Goal: Information Seeking & Learning: Learn about a topic

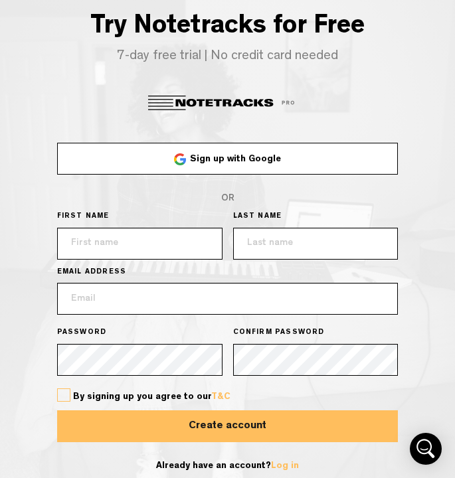
scroll to position [19, 0]
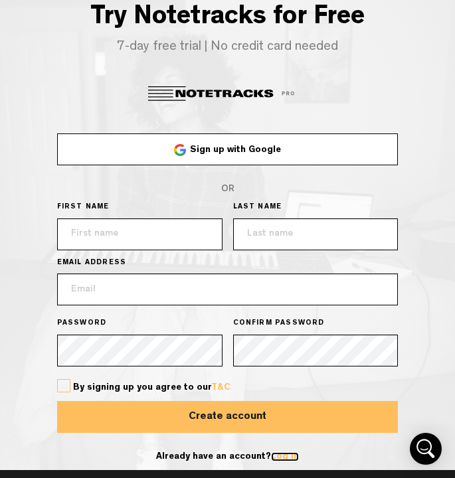
click at [279, 452] on link "Log in" at bounding box center [285, 456] width 28 height 9
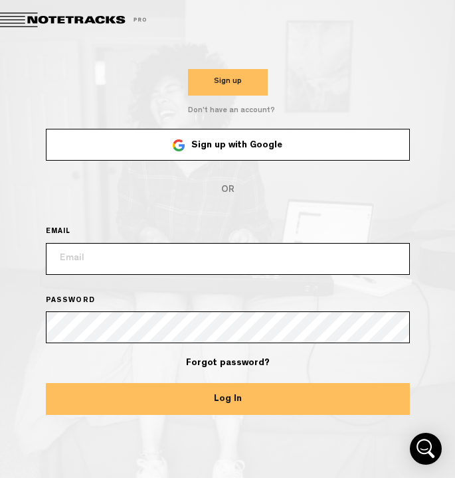
click at [244, 141] on span "Sign up with Google" at bounding box center [236, 145] width 91 height 9
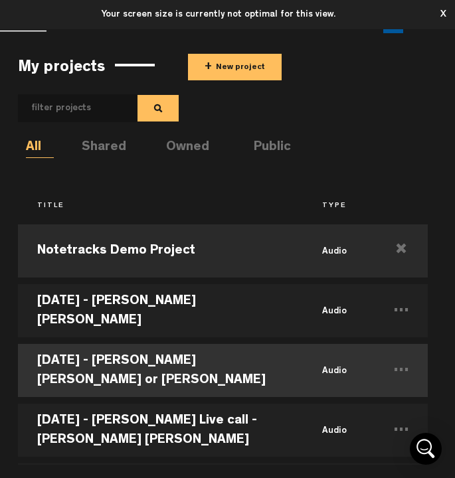
scroll to position [114, 0]
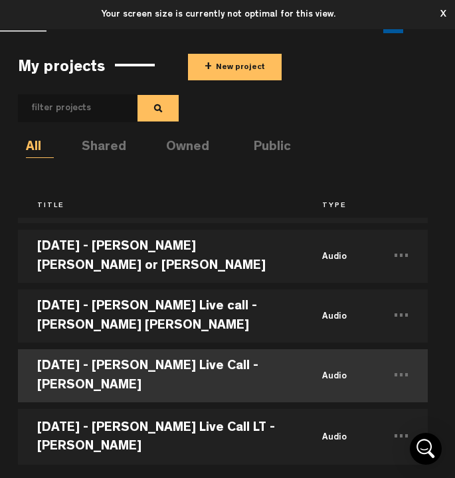
click at [228, 374] on td "[DATE] - [PERSON_NAME] Live Call - [PERSON_NAME]" at bounding box center [160, 376] width 285 height 60
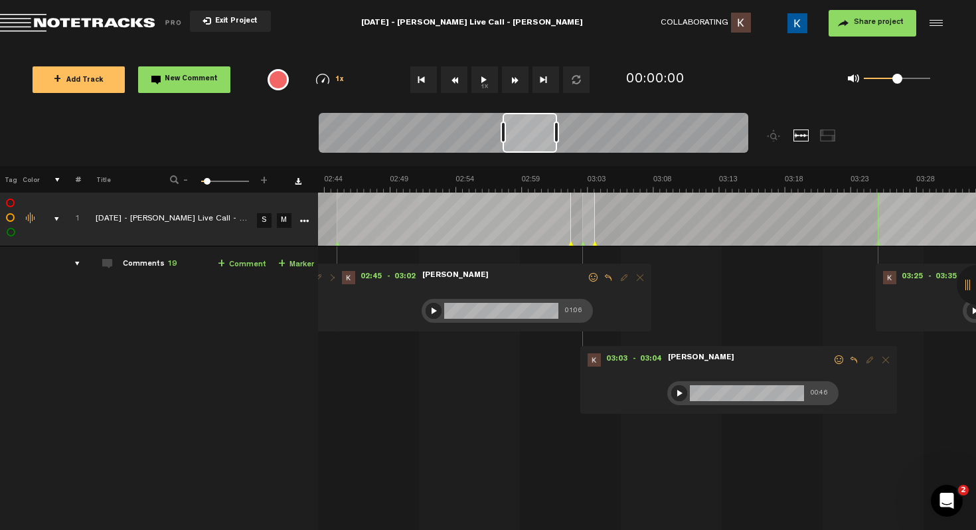
scroll to position [0, 2230]
click at [426, 310] on div at bounding box center [434, 311] width 16 height 16
click at [426, 313] on div at bounding box center [434, 311] width 16 height 16
click at [671, 394] on div at bounding box center [679, 393] width 16 height 16
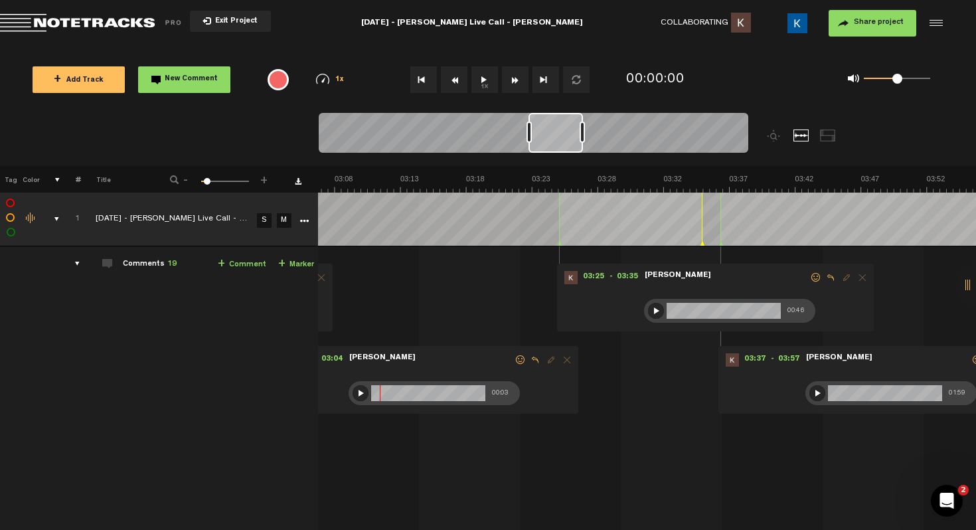
scroll to position [0, 2549]
click at [648, 309] on div at bounding box center [656, 311] width 16 height 16
click at [809, 390] on div at bounding box center [817, 393] width 16 height 16
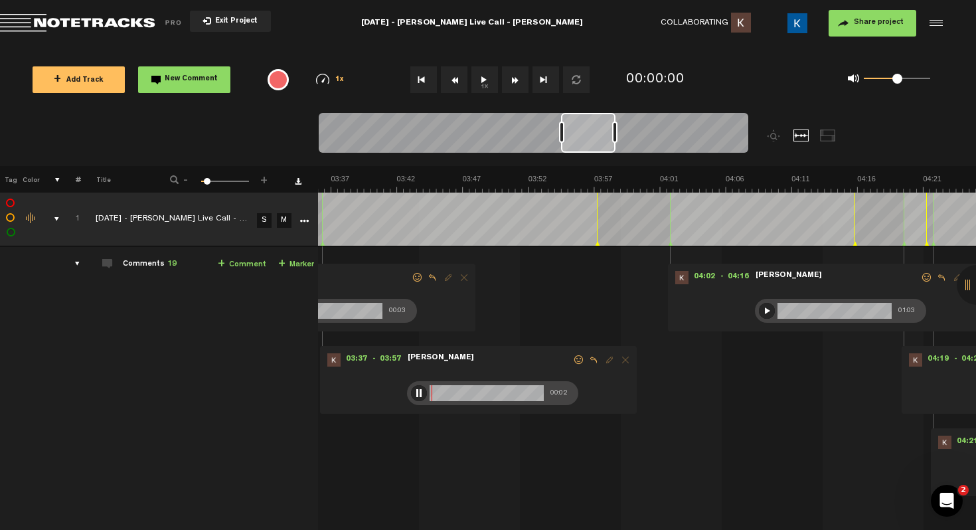
scroll to position [0, 2868]
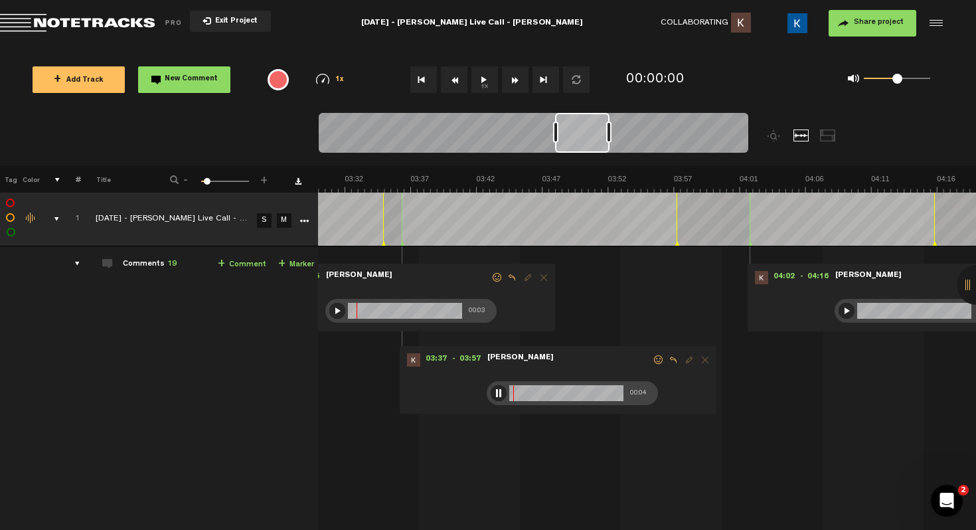
click at [491, 392] on div at bounding box center [499, 393] width 16 height 16
click at [838, 313] on div at bounding box center [846, 311] width 16 height 16
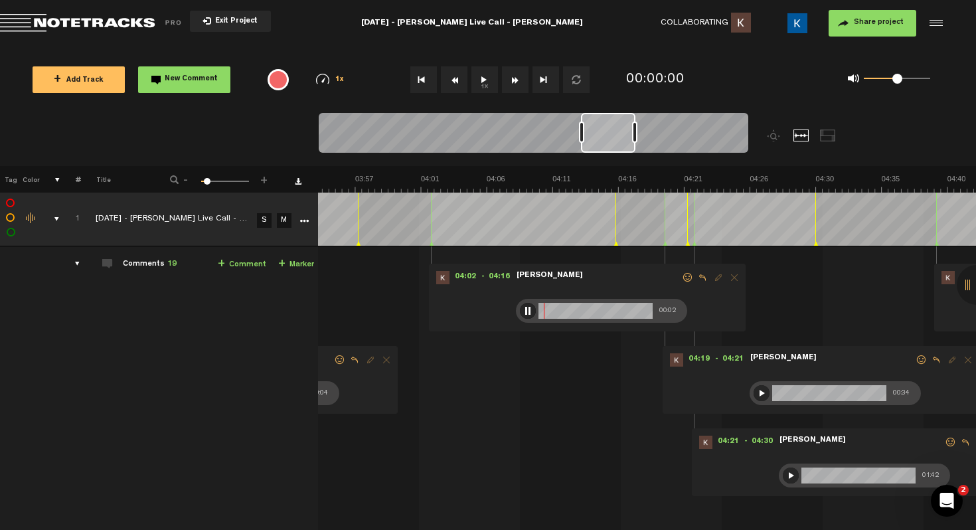
scroll to position [0, 3266]
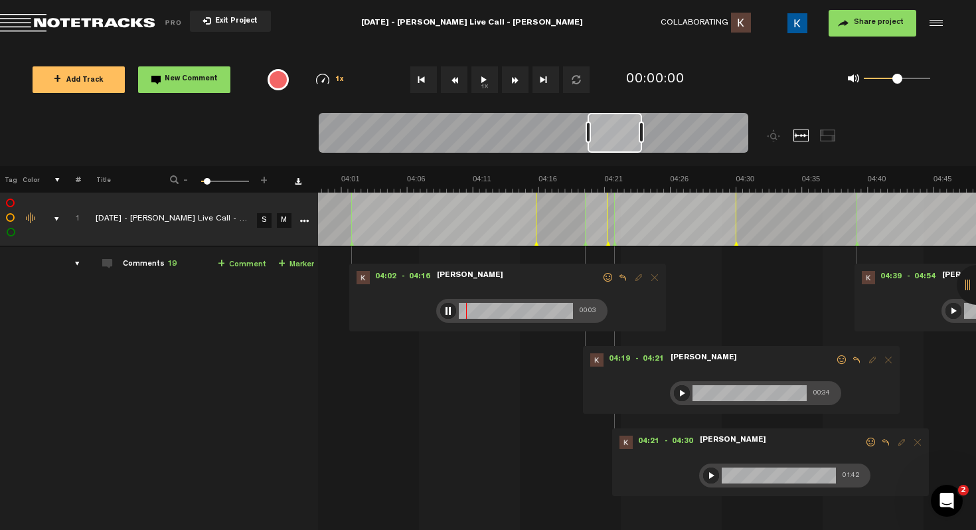
click at [440, 309] on div at bounding box center [448, 311] width 16 height 16
click at [674, 388] on div at bounding box center [682, 393] width 16 height 16
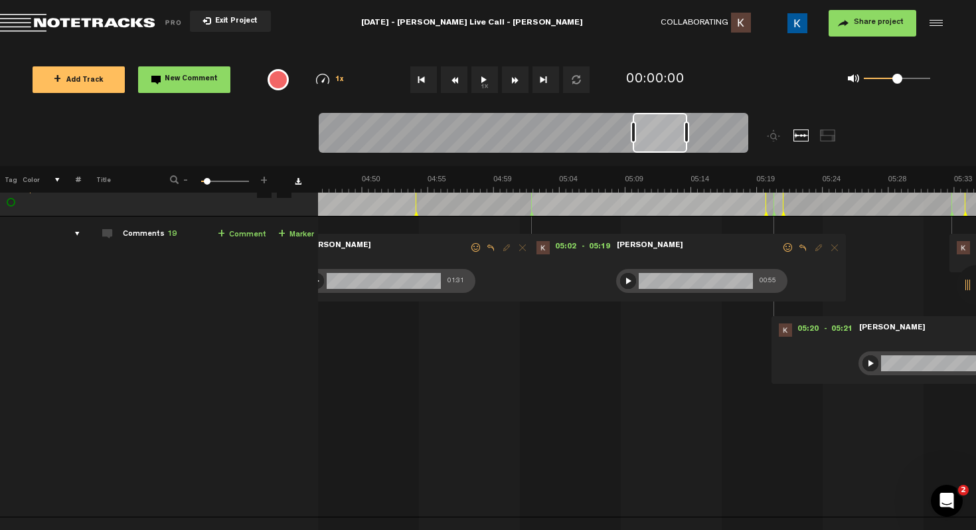
scroll to position [0, 3585]
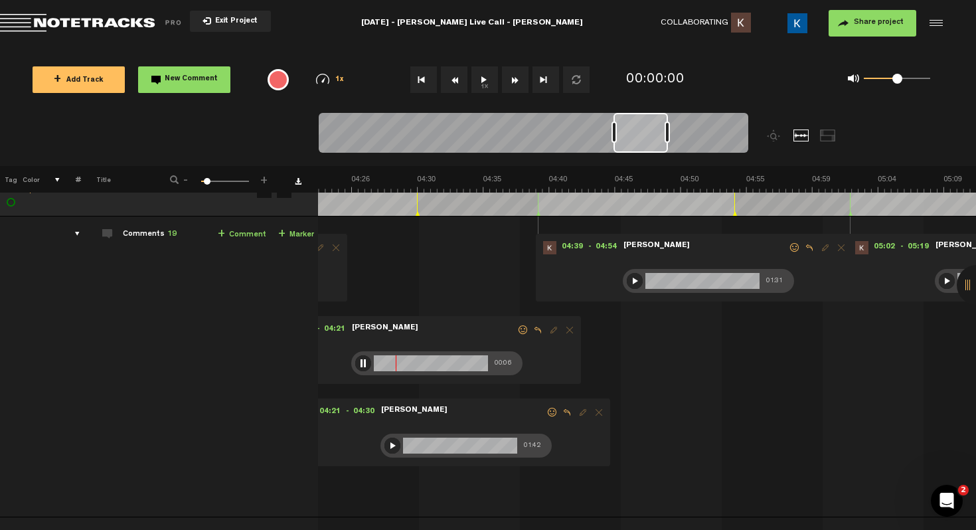
click at [351, 358] on div "00:06" at bounding box center [436, 363] width 171 height 24
click at [355, 359] on div at bounding box center [363, 363] width 16 height 16
click at [384, 437] on div at bounding box center [392, 445] width 16 height 16
click at [384, 443] on div at bounding box center [392, 445] width 16 height 16
click at [627, 278] on div at bounding box center [635, 281] width 16 height 16
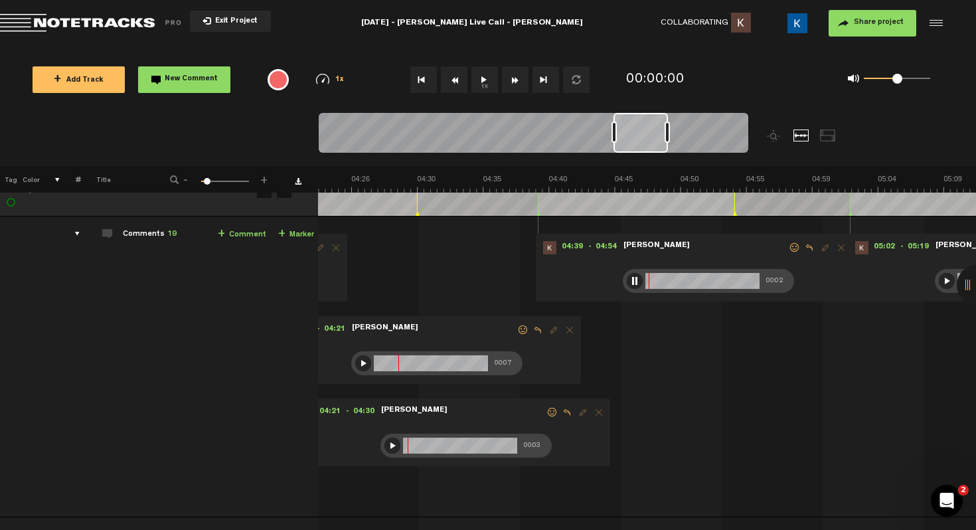
scroll to position [0, 3664]
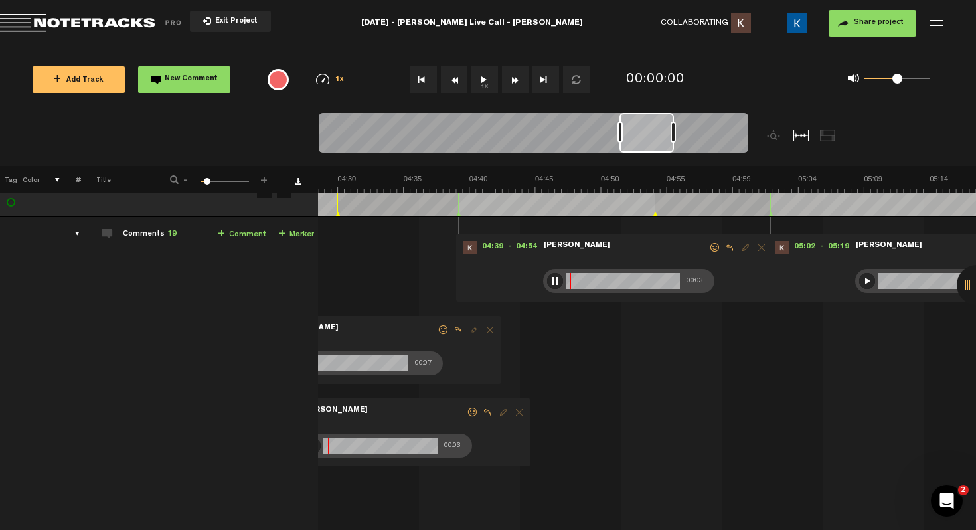
click at [547, 278] on div at bounding box center [555, 281] width 16 height 16
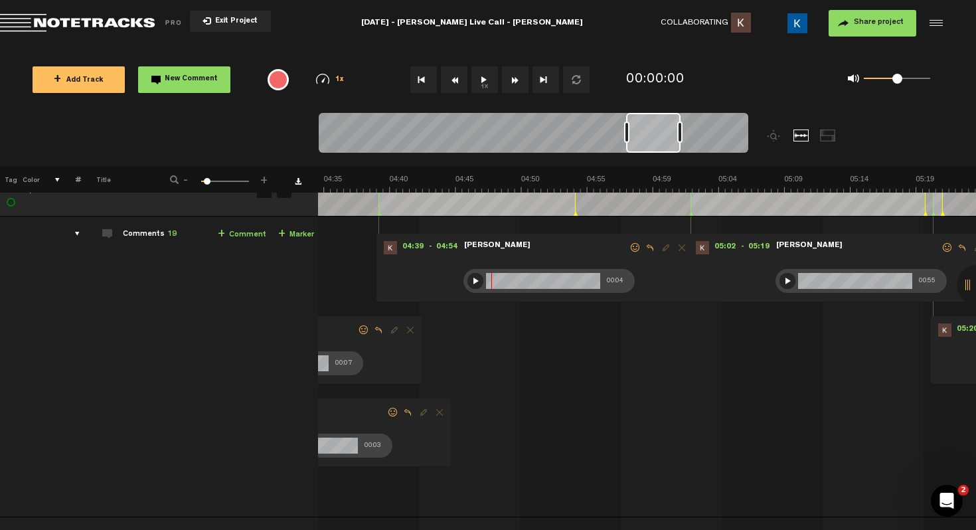
scroll to position [0, 3903]
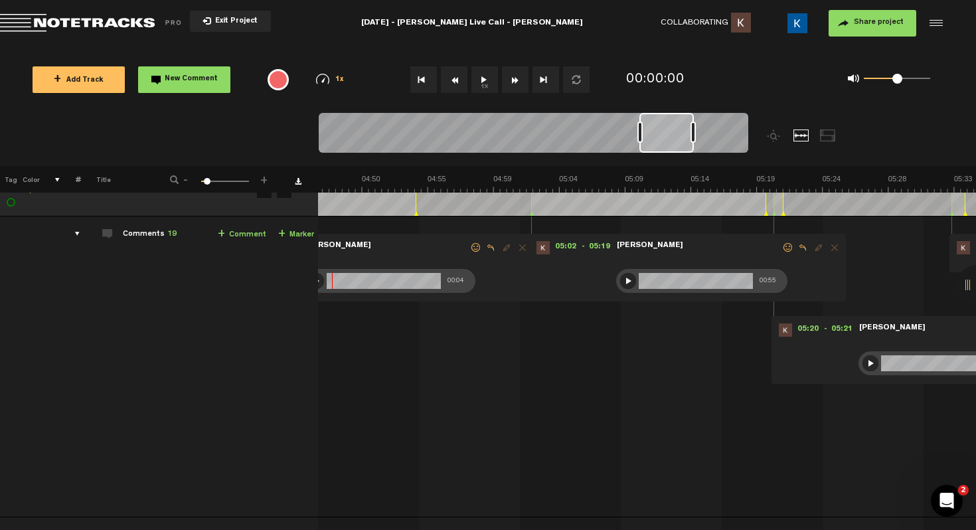
click at [620, 282] on div at bounding box center [628, 281] width 16 height 16
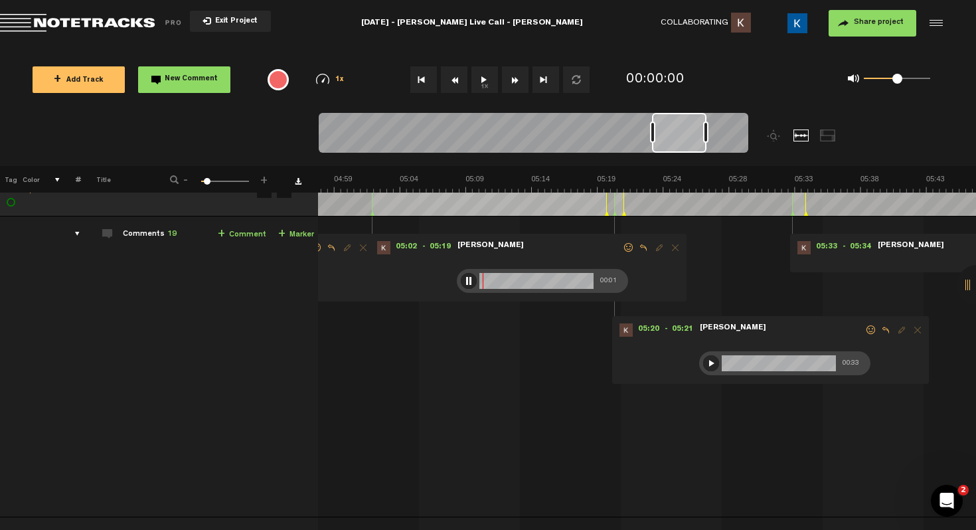
scroll to position [0, 3983]
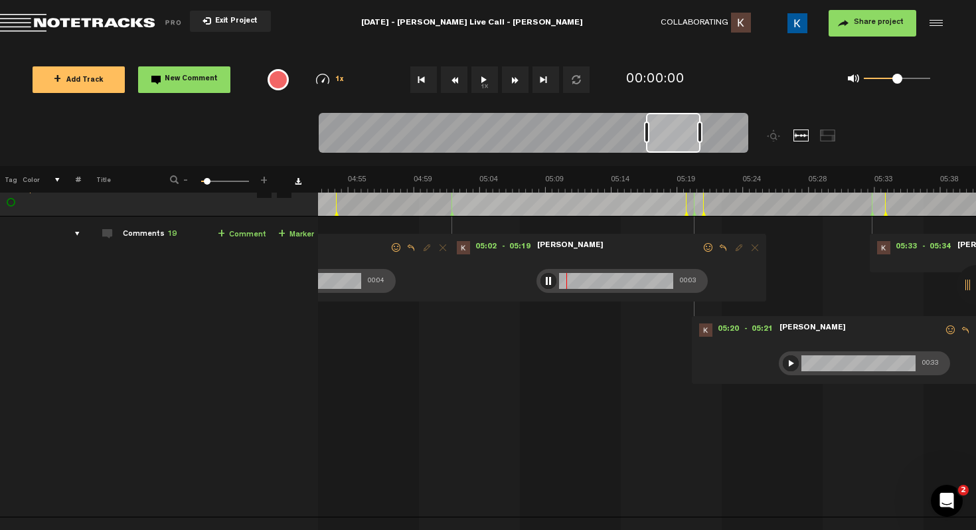
click at [540, 279] on div at bounding box center [548, 281] width 16 height 16
click at [783, 365] on div at bounding box center [791, 363] width 16 height 16
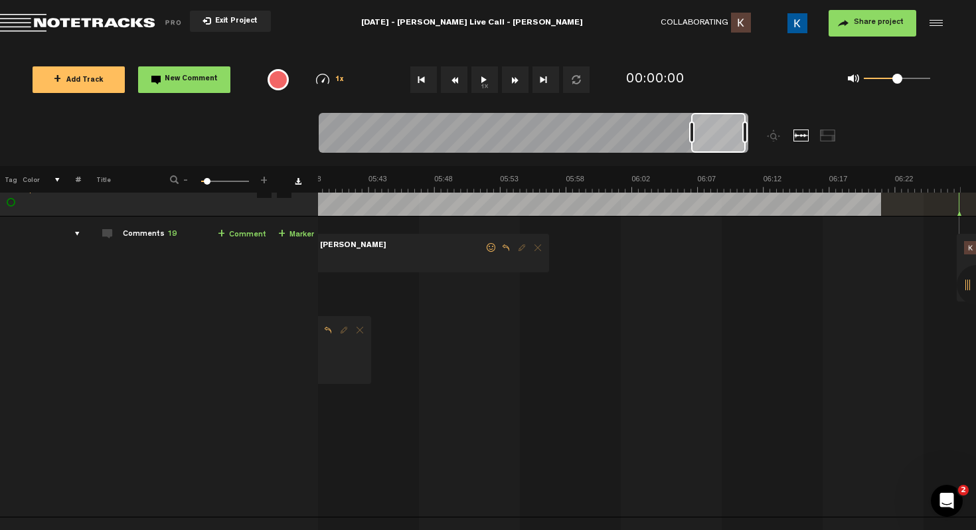
scroll to position [0, 4381]
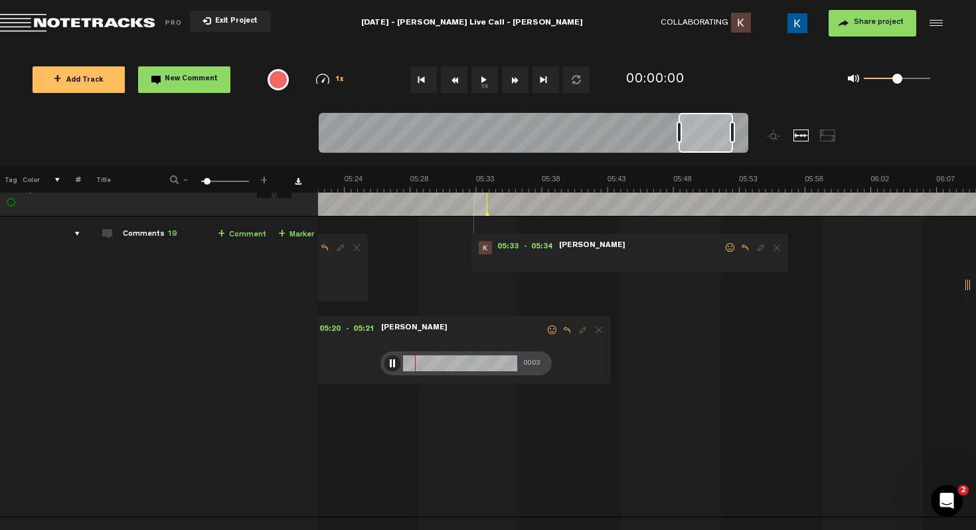
click at [384, 359] on div at bounding box center [392, 363] width 16 height 16
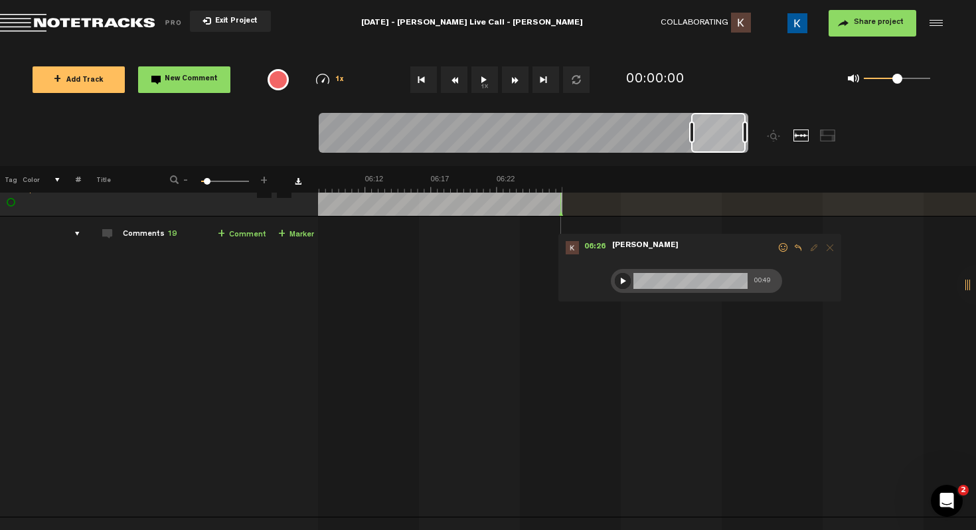
scroll to position [0, 5236]
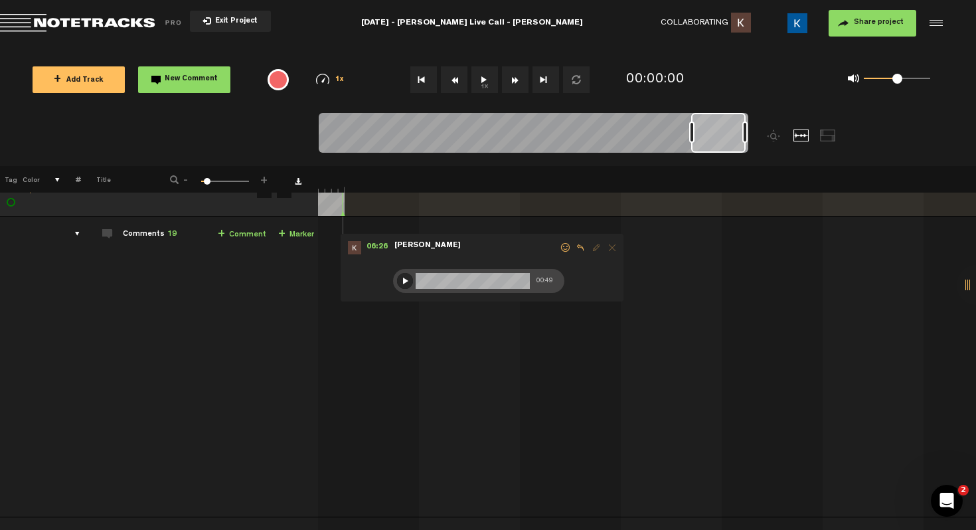
click at [397, 277] on div at bounding box center [405, 281] width 16 height 16
click at [397, 275] on div at bounding box center [405, 281] width 16 height 16
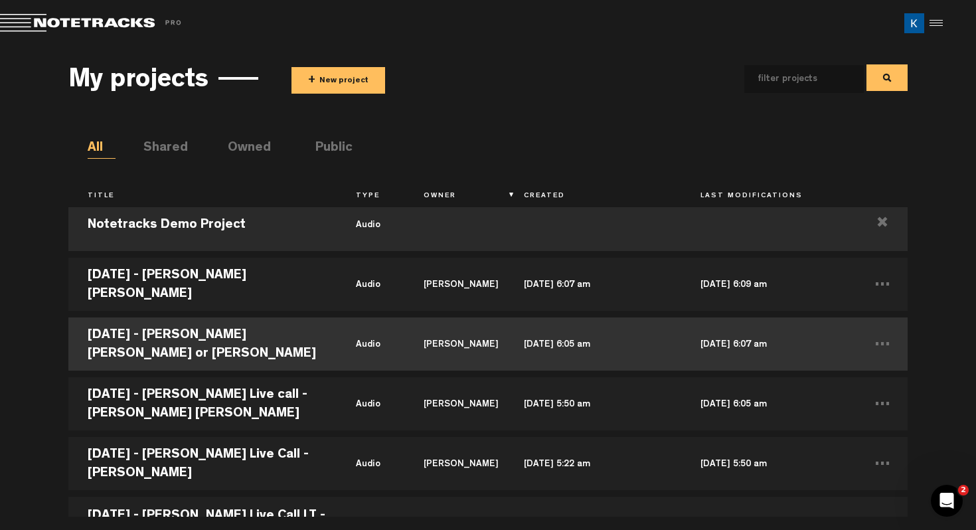
scroll to position [22, 0]
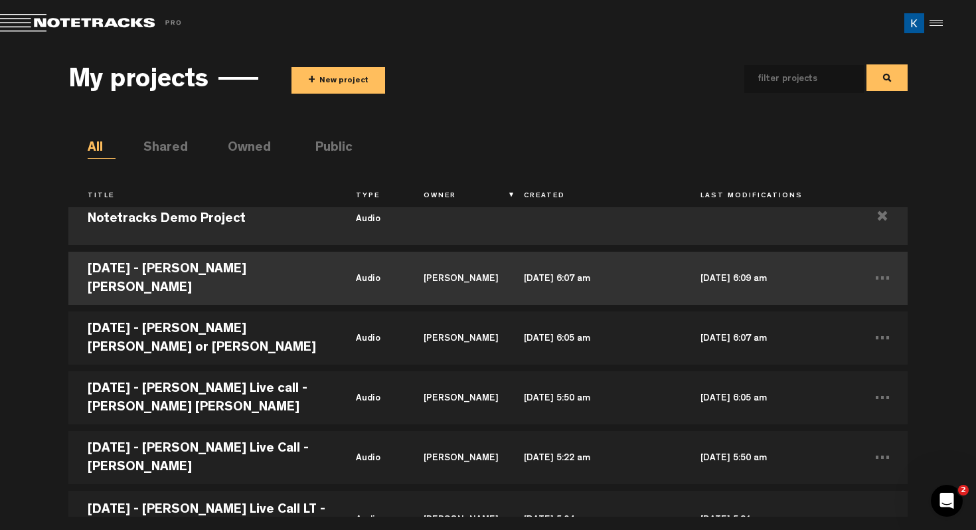
click at [219, 278] on td "[DATE] - [PERSON_NAME] [PERSON_NAME]" at bounding box center [202, 278] width 269 height 60
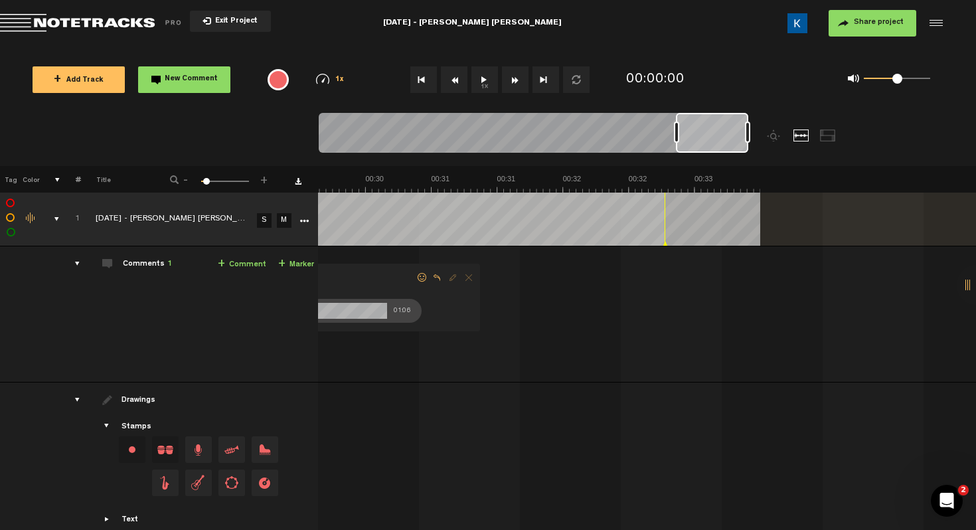
scroll to position [0, 5]
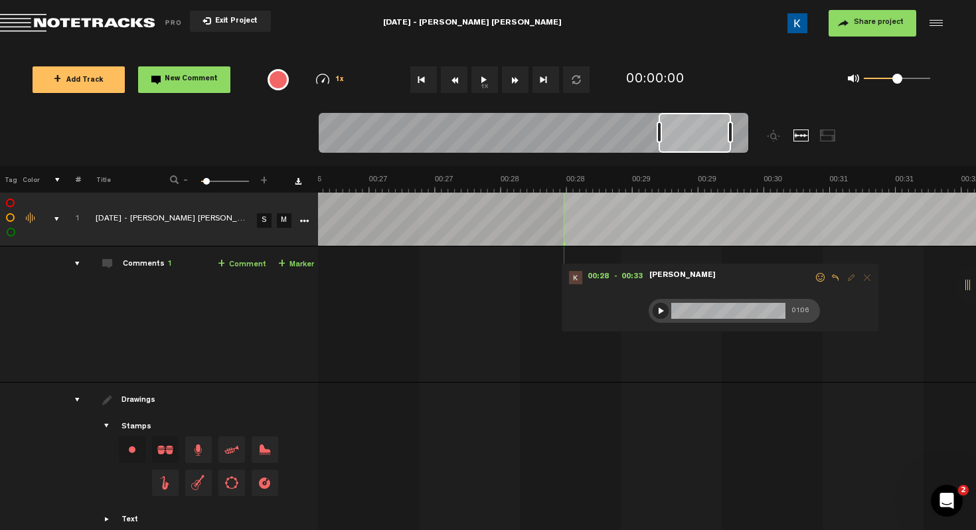
click at [660, 313] on div at bounding box center [661, 311] width 16 height 16
click at [658, 310] on div at bounding box center [661, 311] width 16 height 16
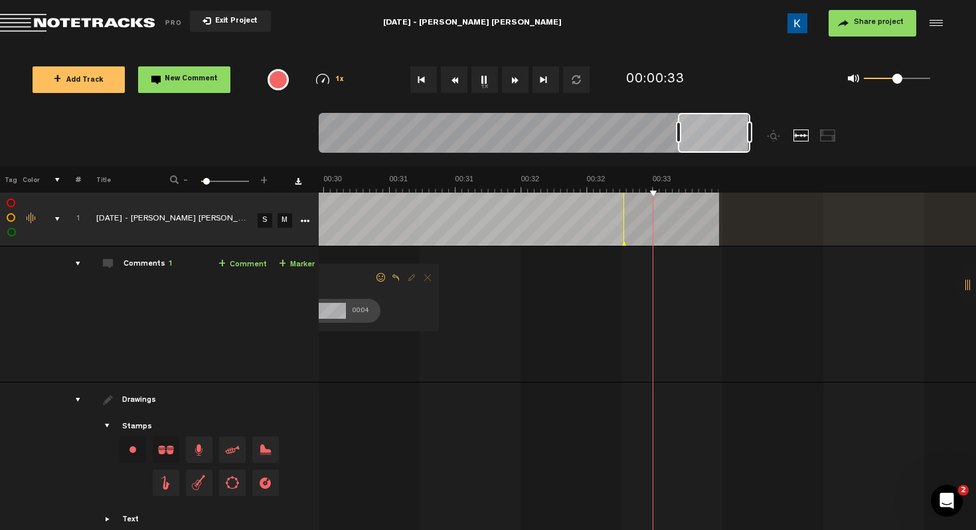
scroll to position [0, 3547]
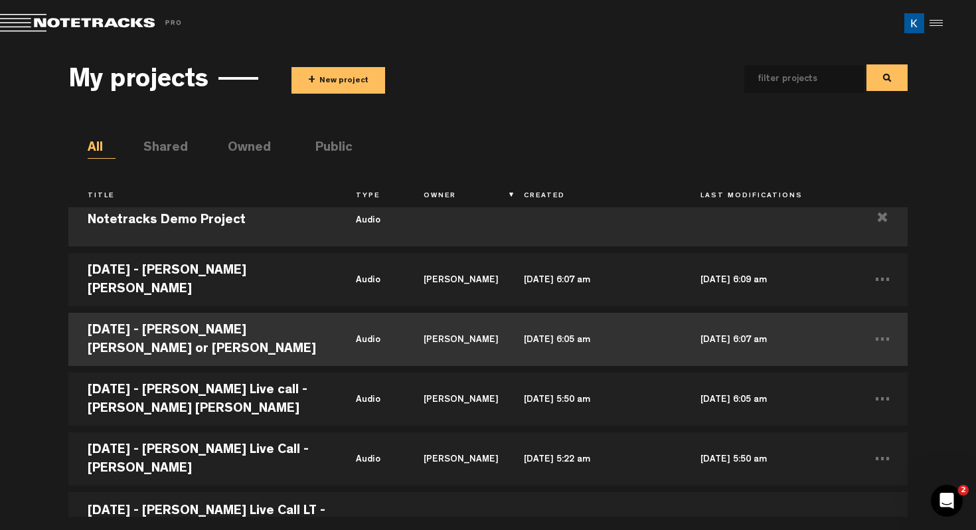
scroll to position [27, 0]
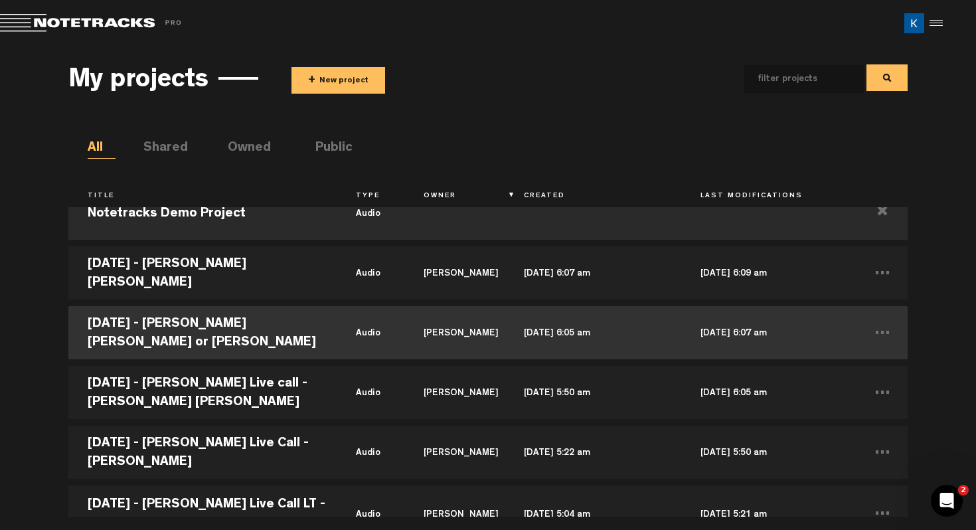
click at [293, 329] on td "[DATE] - [PERSON_NAME] [PERSON_NAME] or [PERSON_NAME]" at bounding box center [202, 333] width 269 height 60
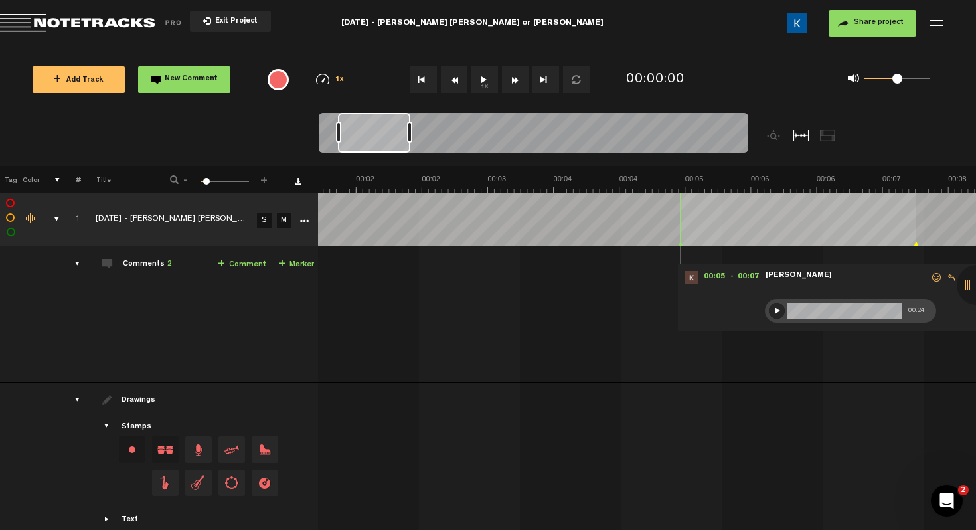
scroll to position [0, 159]
click at [769, 305] on div at bounding box center [777, 311] width 16 height 16
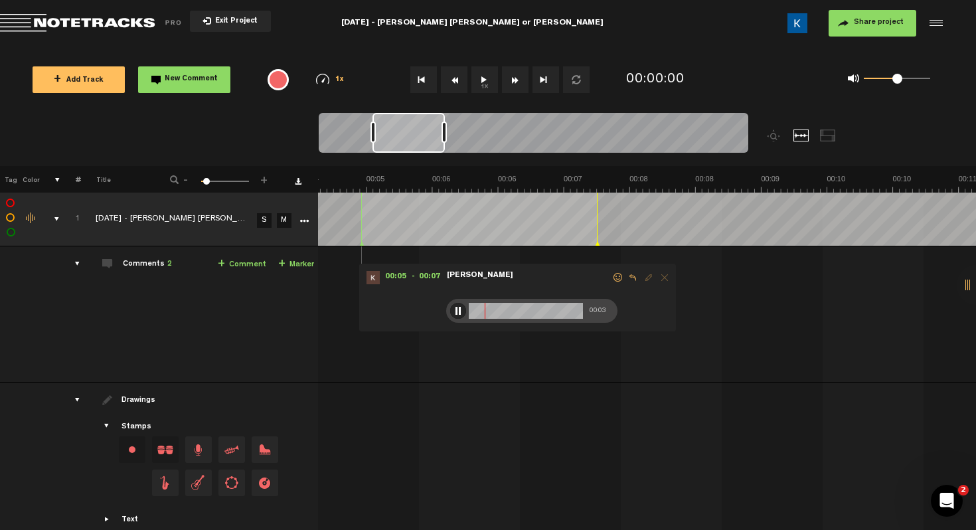
click at [450, 306] on div at bounding box center [458, 311] width 16 height 16
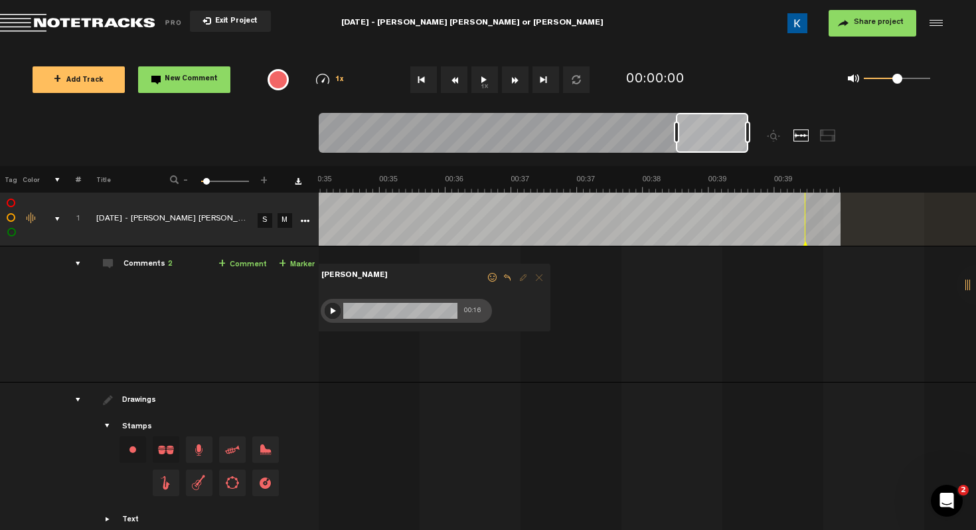
scroll to position [0, 3027]
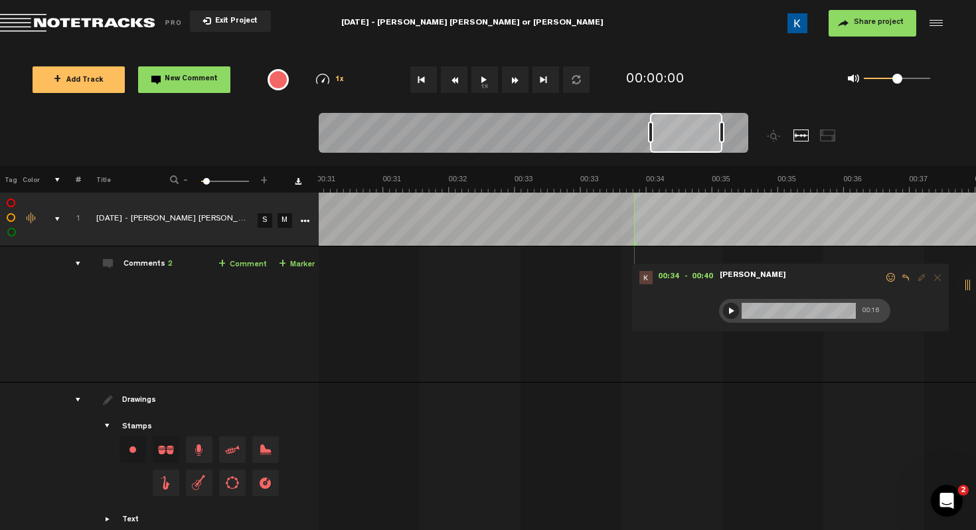
click at [734, 309] on div at bounding box center [731, 311] width 16 height 16
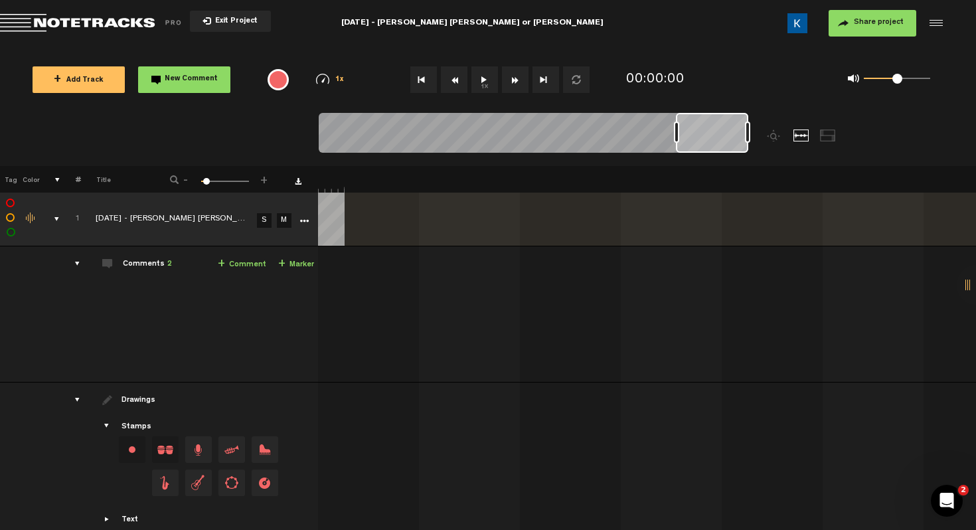
scroll to position [0, 0]
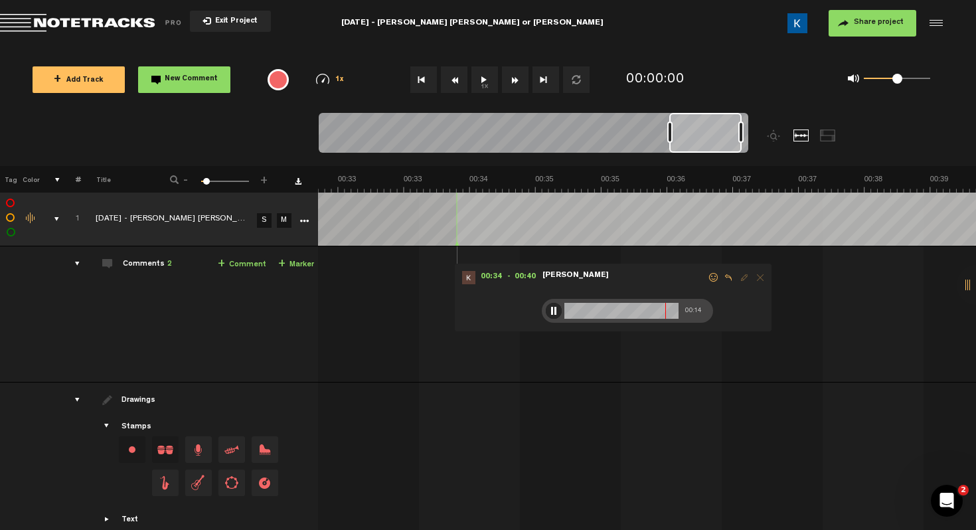
click at [550, 309] on div at bounding box center [554, 311] width 16 height 16
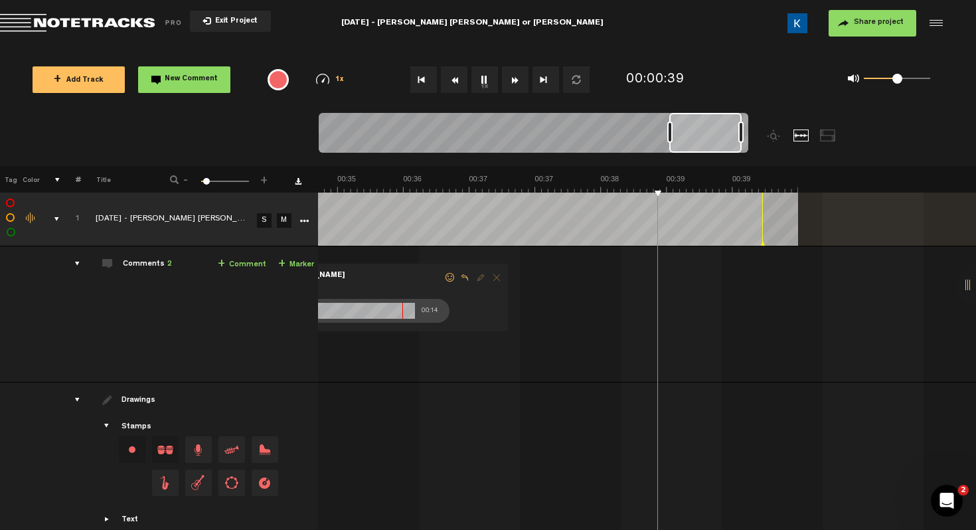
scroll to position [0, 3467]
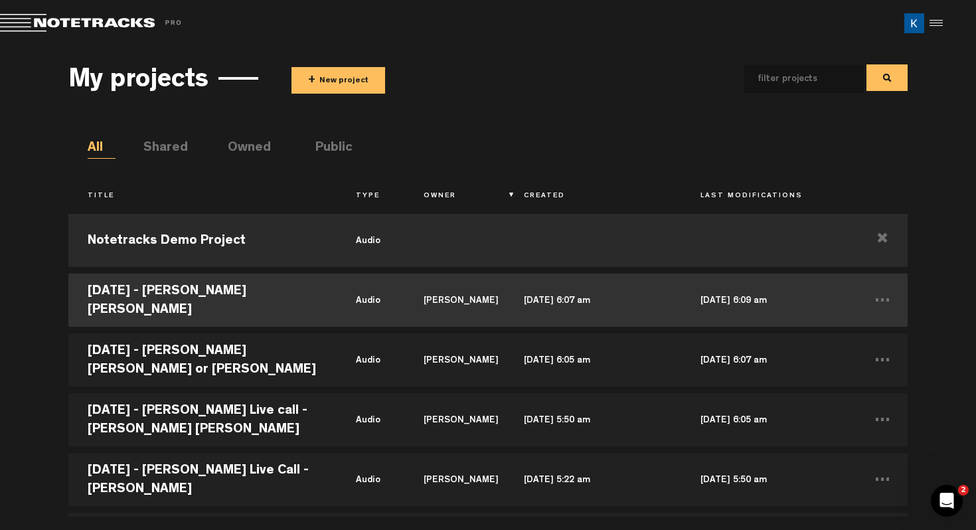
scroll to position [52, 0]
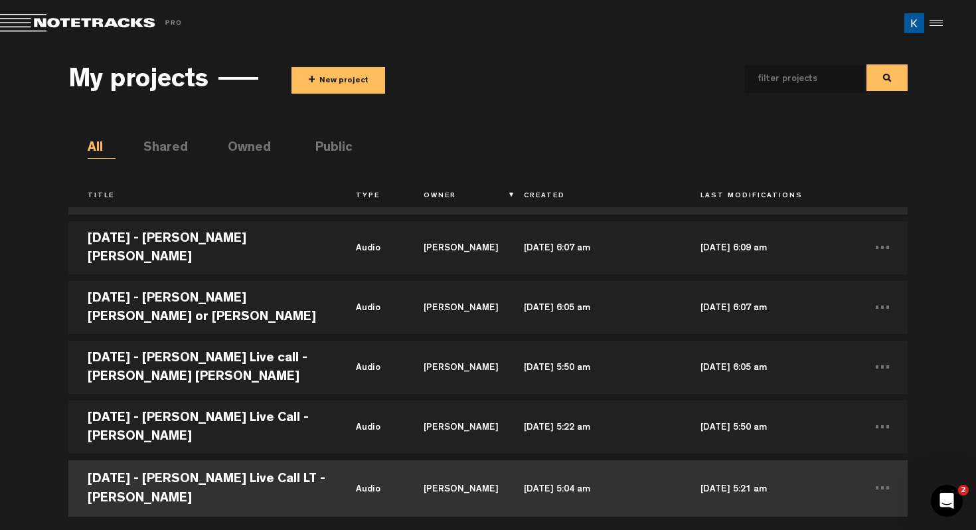
click at [313, 491] on td "[DATE] - [PERSON_NAME] Live Call LT - [PERSON_NAME]" at bounding box center [202, 487] width 269 height 60
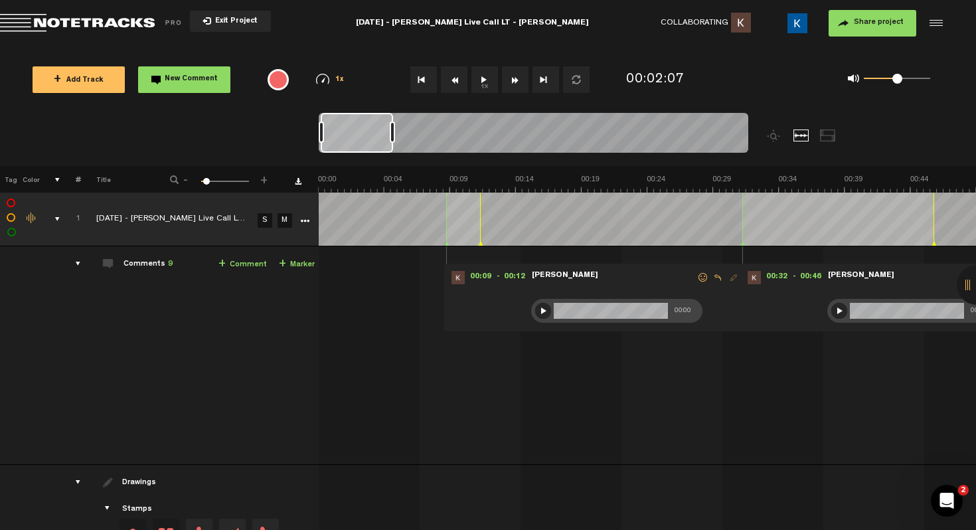
click at [544, 315] on div at bounding box center [543, 311] width 16 height 16
click at [545, 309] on div at bounding box center [543, 311] width 16 height 16
click at [835, 309] on div at bounding box center [839, 311] width 16 height 16
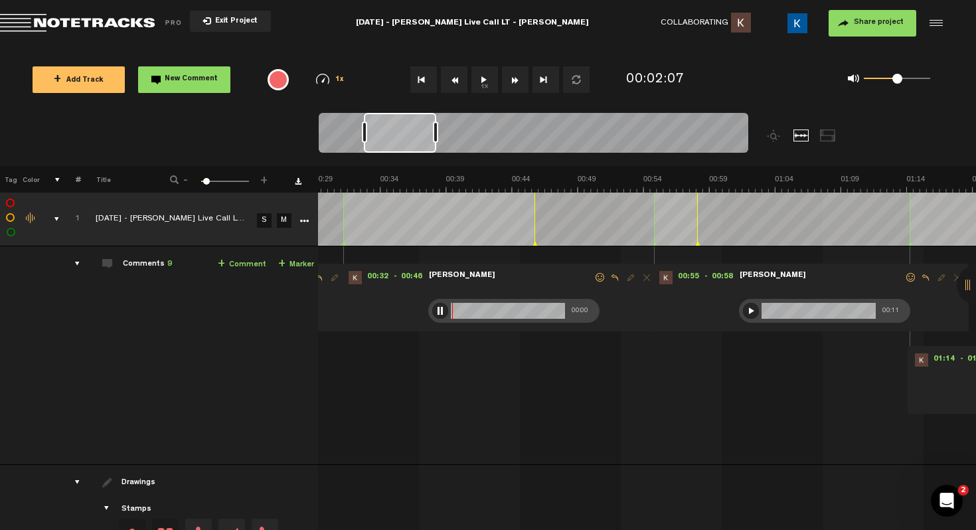
scroll to position [0, 478]
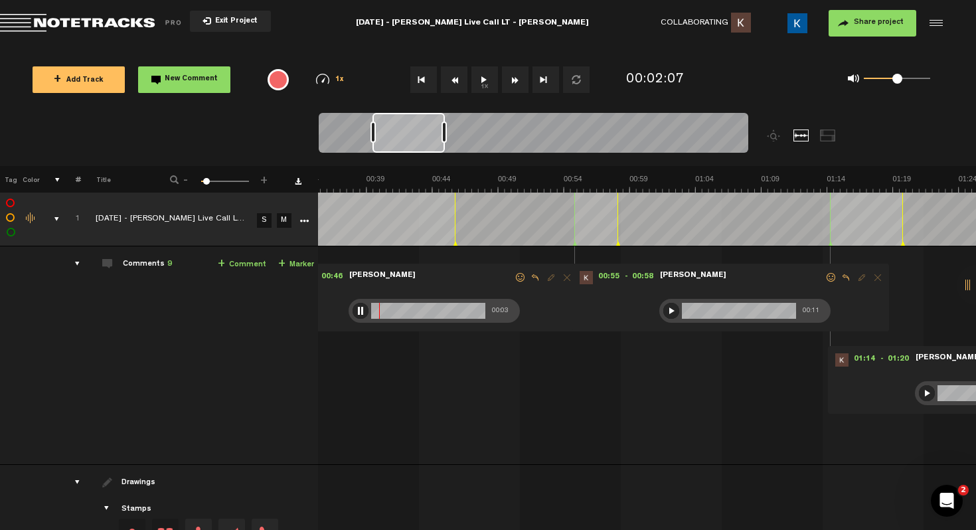
click at [352, 312] on div at bounding box center [360, 311] width 16 height 16
click at [663, 310] on div at bounding box center [671, 311] width 16 height 16
click at [663, 311] on div at bounding box center [671, 311] width 16 height 16
click at [919, 394] on div at bounding box center [927, 393] width 16 height 16
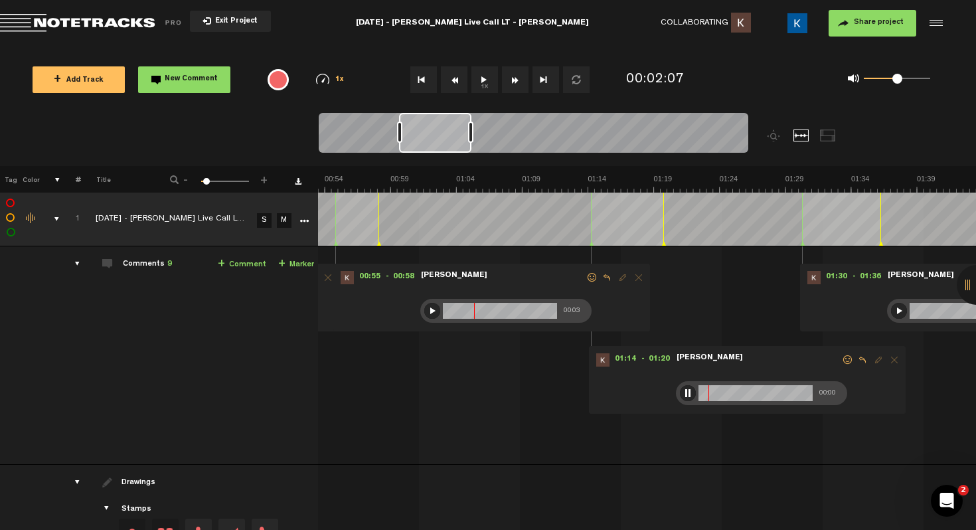
scroll to position [0, 876]
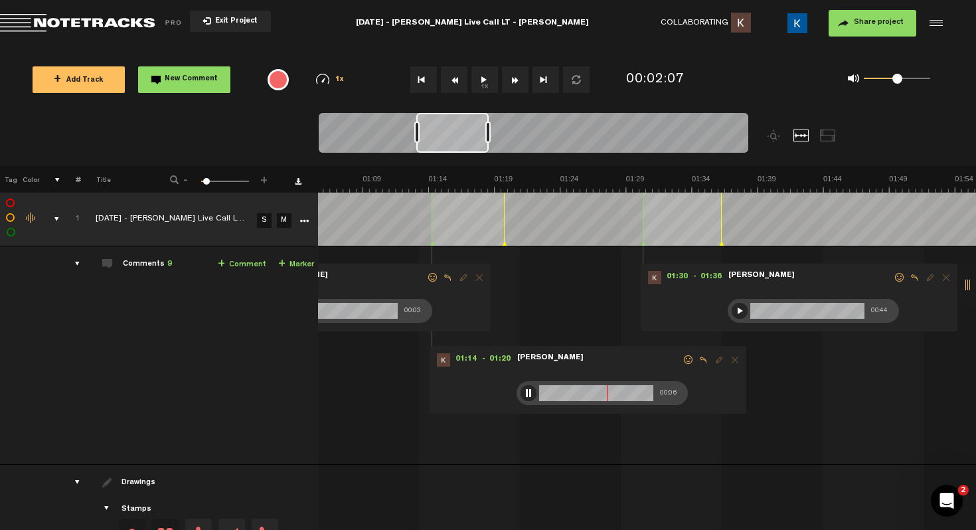
click at [520, 389] on div at bounding box center [528, 393] width 16 height 16
click at [520, 395] on div at bounding box center [528, 393] width 16 height 16
click at [520, 388] on div at bounding box center [528, 393] width 16 height 16
click at [732, 304] on div at bounding box center [740, 311] width 16 height 16
click at [732, 309] on div at bounding box center [740, 311] width 16 height 16
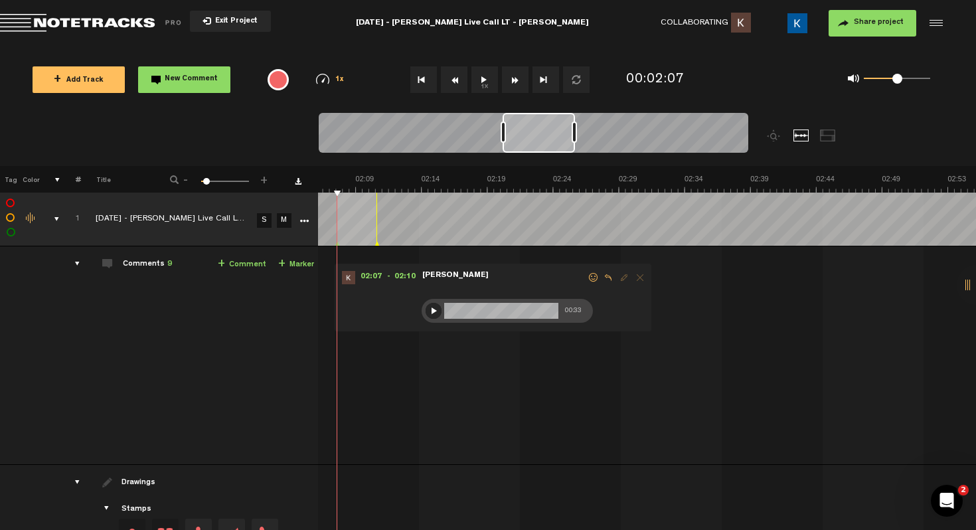
scroll to position [0, 1673]
click at [426, 313] on div at bounding box center [434, 311] width 16 height 16
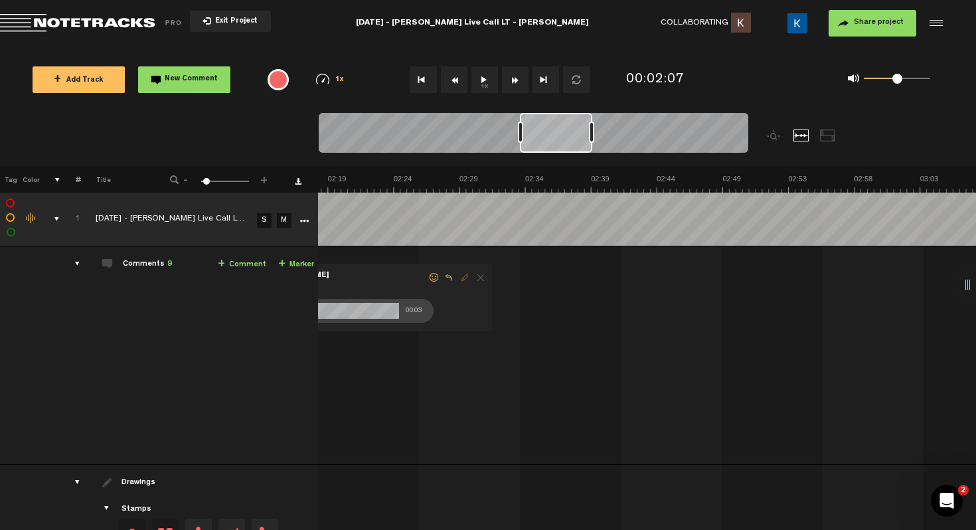
scroll to position [0, 1593]
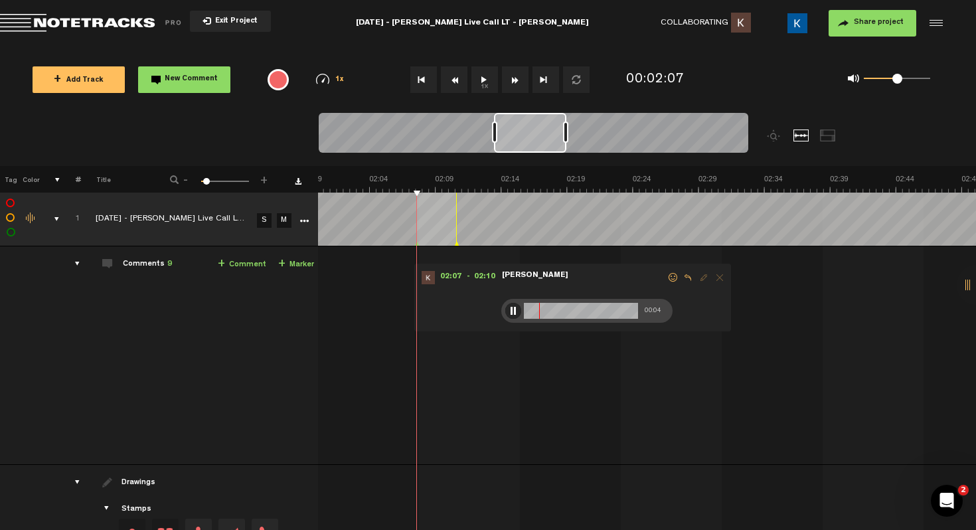
click at [506, 310] on div at bounding box center [513, 311] width 16 height 16
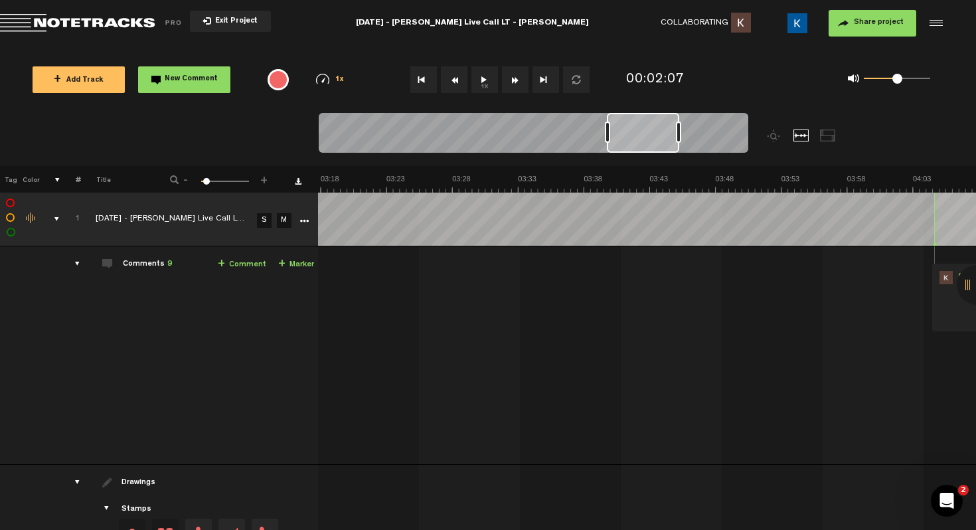
scroll to position [0, 3027]
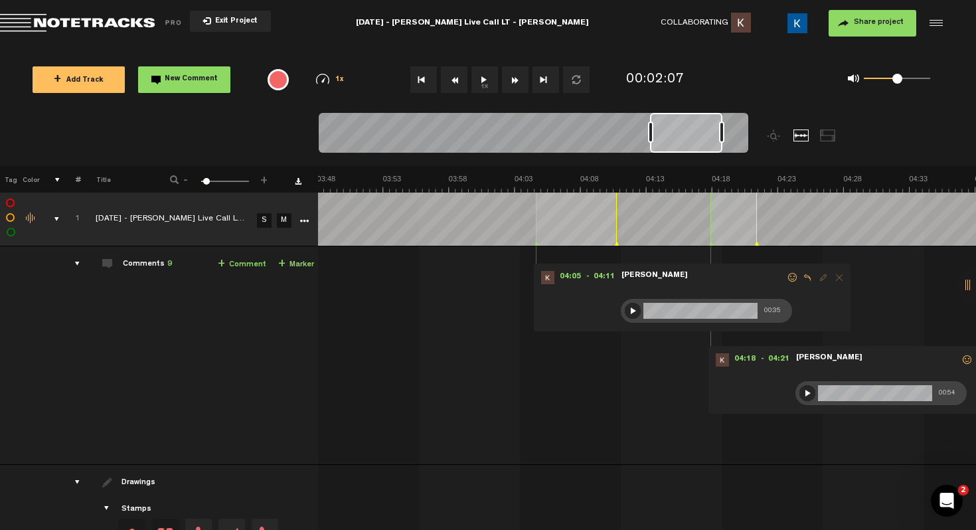
click at [625, 313] on div at bounding box center [633, 311] width 16 height 16
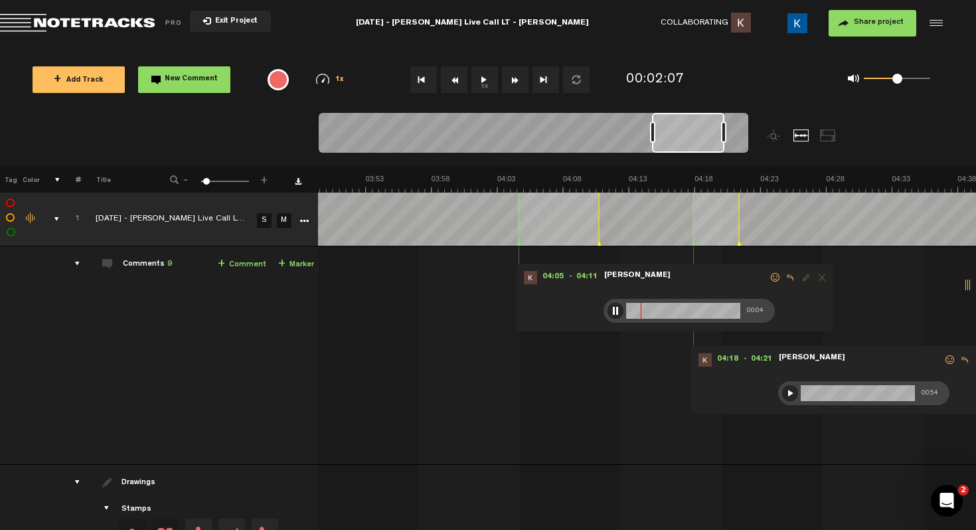
scroll to position [0, 3204]
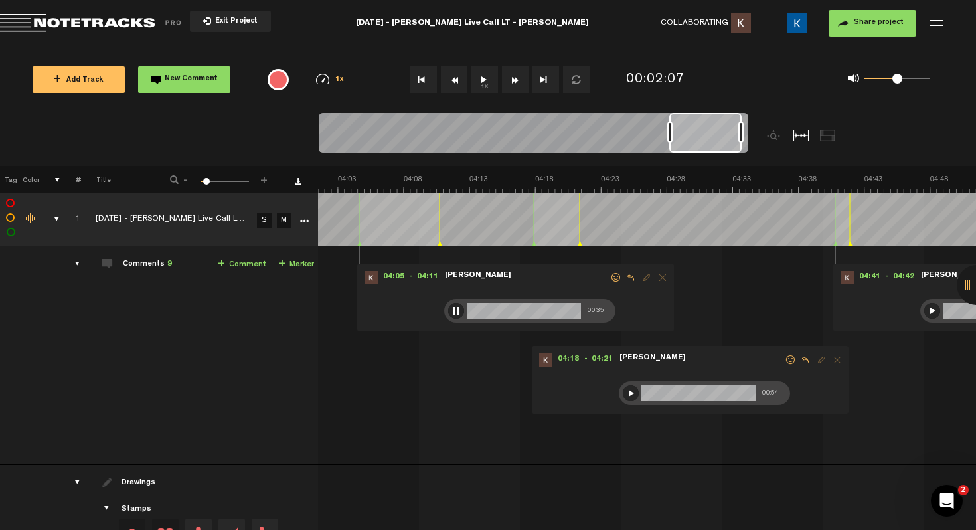
click at [448, 309] on div at bounding box center [456, 311] width 16 height 16
click at [623, 390] on div at bounding box center [631, 393] width 16 height 16
click at [448, 309] on div at bounding box center [456, 311] width 16 height 16
click at [623, 394] on div at bounding box center [631, 393] width 16 height 16
click at [623, 390] on div at bounding box center [631, 393] width 16 height 16
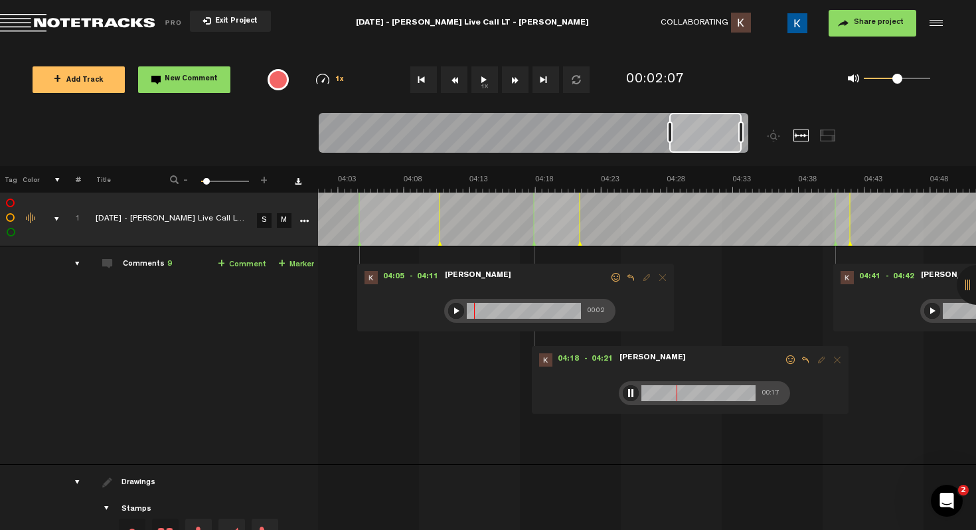
click at [623, 390] on div at bounding box center [631, 393] width 16 height 16
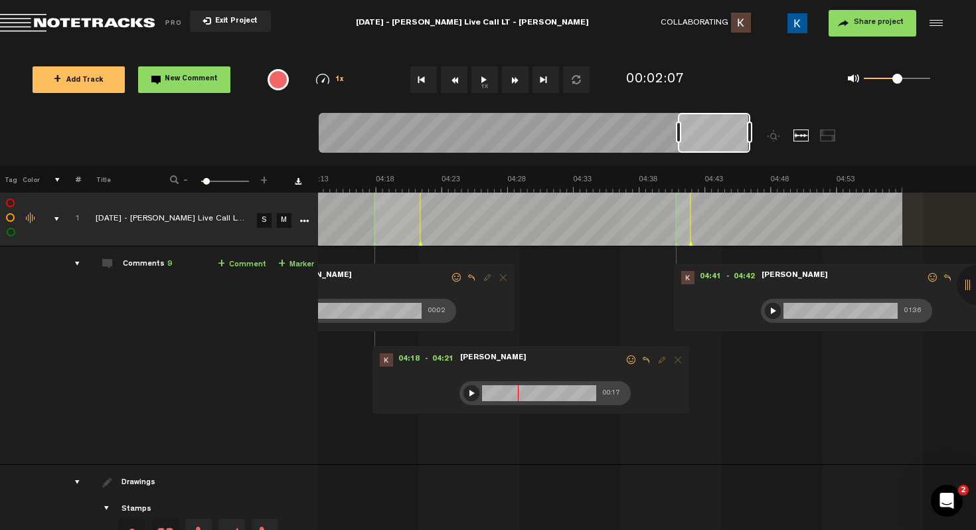
scroll to position [0, 3363]
click at [765, 307] on div at bounding box center [773, 311] width 16 height 16
click at [765, 305] on div at bounding box center [773, 311] width 16 height 16
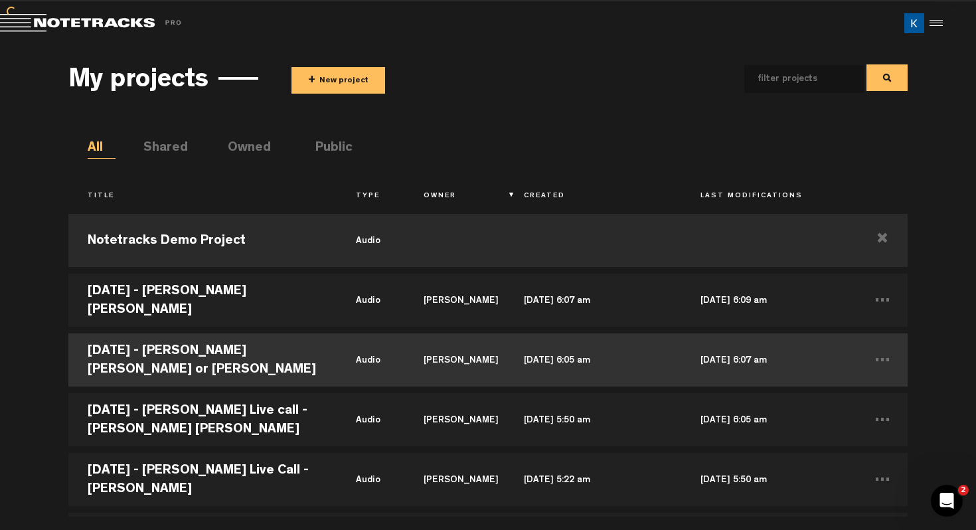
scroll to position [52, 0]
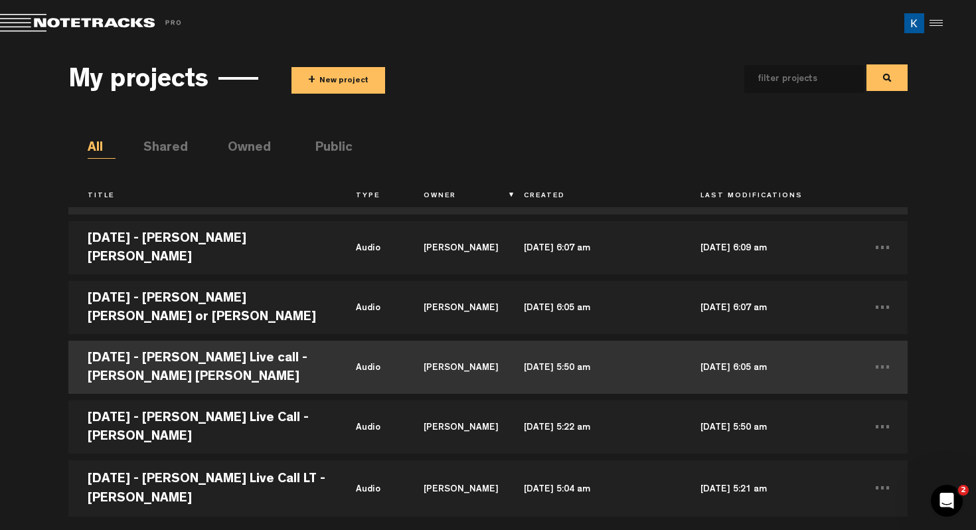
click at [272, 359] on td "[DATE] - [PERSON_NAME] Live call - [PERSON_NAME] [PERSON_NAME]" at bounding box center [202, 367] width 269 height 60
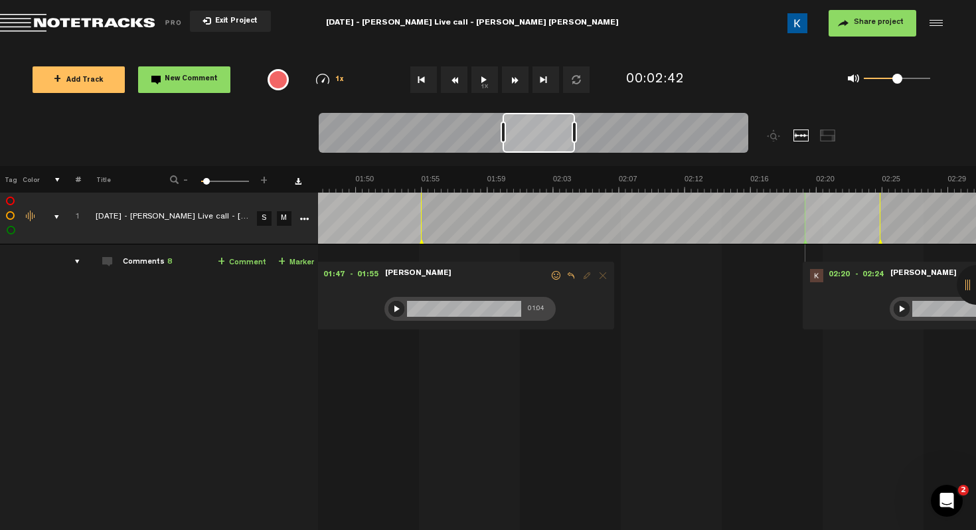
scroll to position [2, 0]
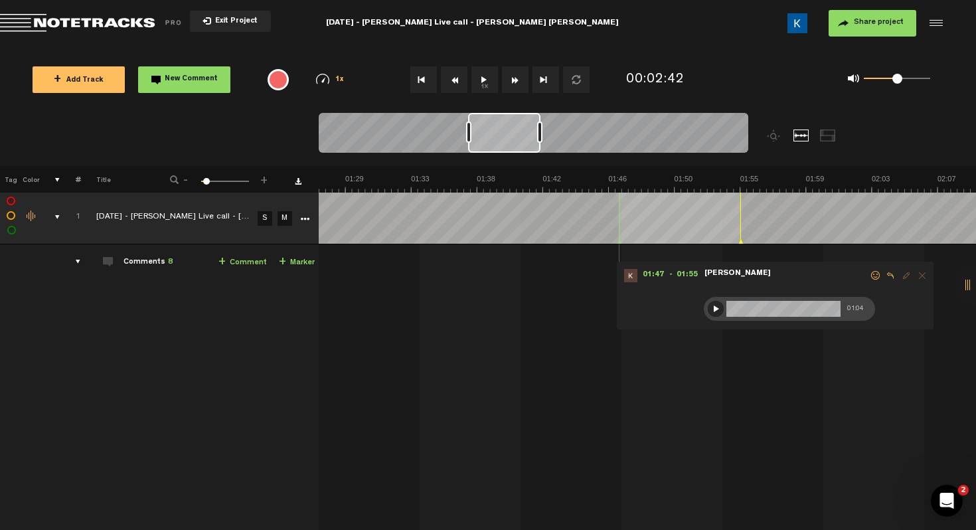
click at [717, 314] on div at bounding box center [716, 309] width 16 height 16
click at [715, 308] on div at bounding box center [716, 309] width 16 height 16
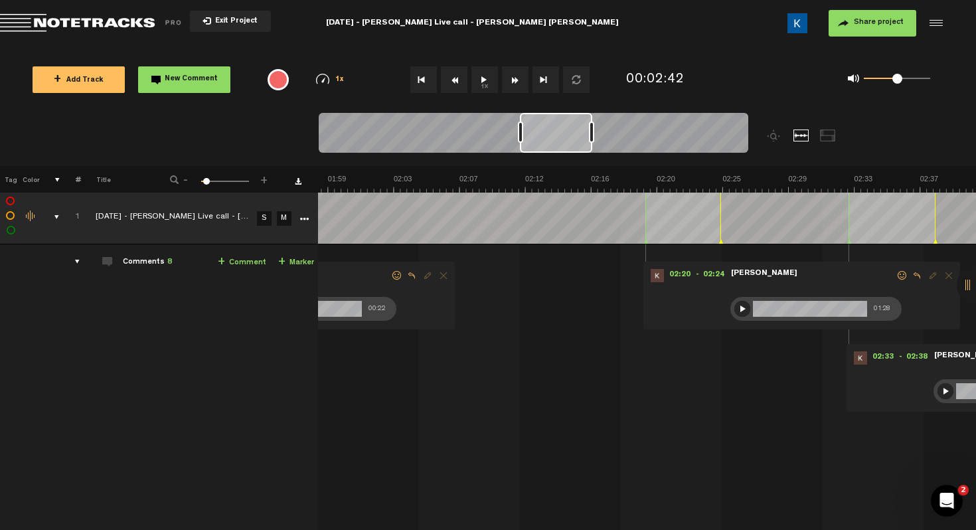
scroll to position [0, 1912]
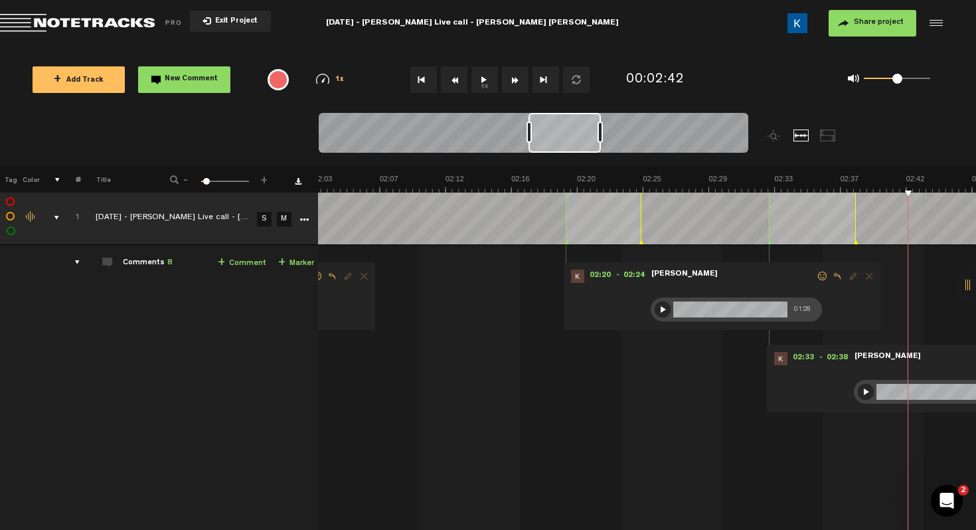
click at [655, 305] on div at bounding box center [663, 309] width 16 height 16
click at [655, 311] on div at bounding box center [663, 309] width 16 height 16
click at [858, 391] on div at bounding box center [866, 392] width 16 height 16
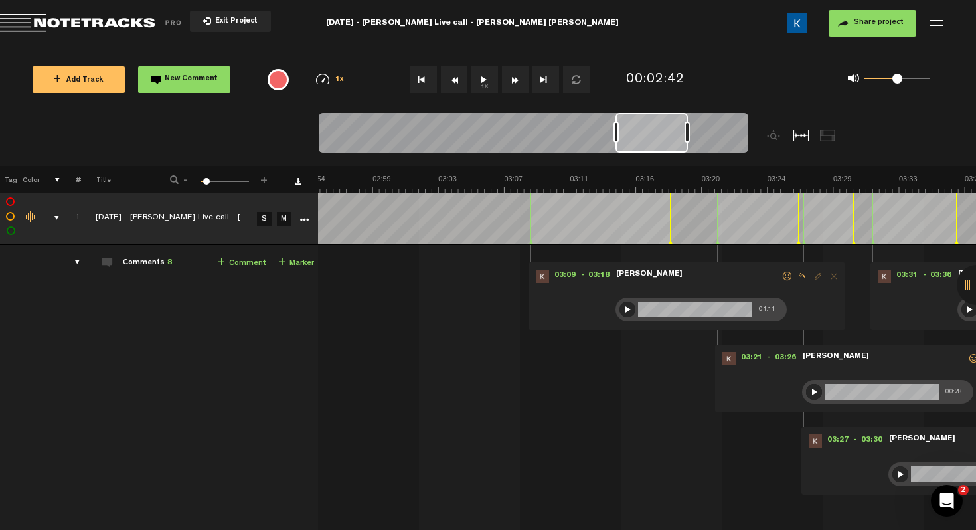
scroll to position [1, 5]
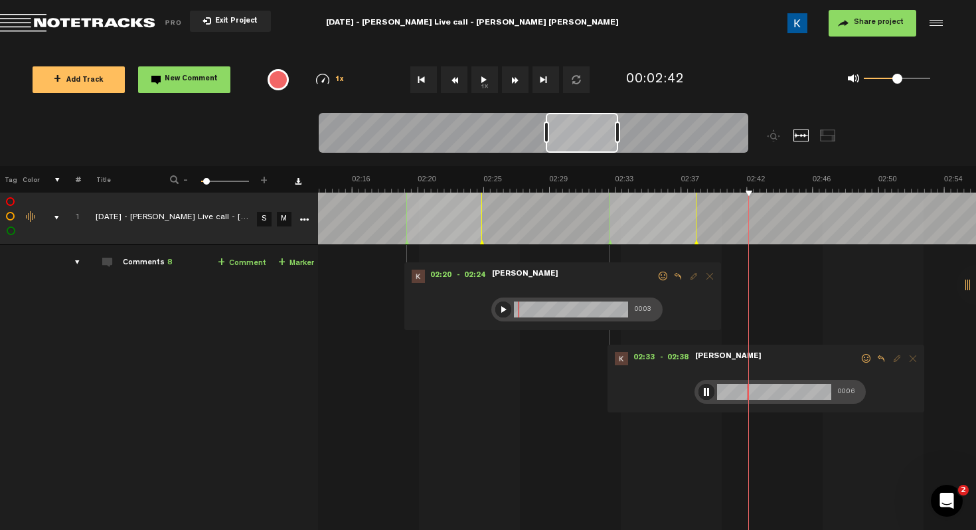
click at [702, 390] on div at bounding box center [706, 392] width 16 height 16
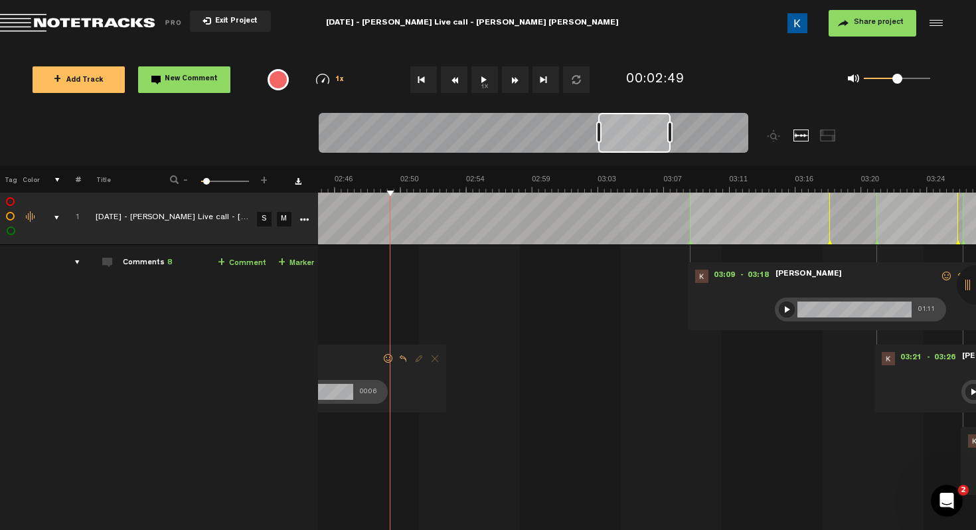
scroll to position [0, 2708]
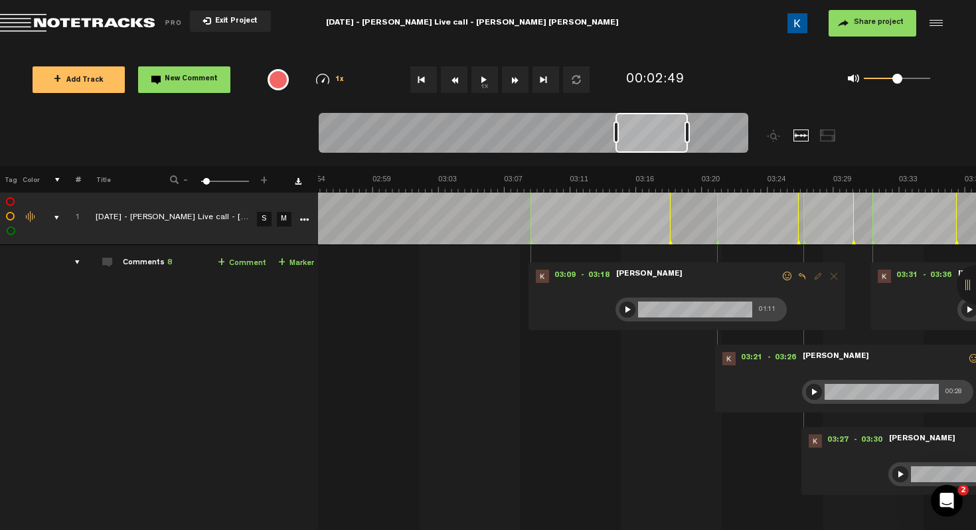
click at [623, 308] on div at bounding box center [627, 309] width 16 height 16
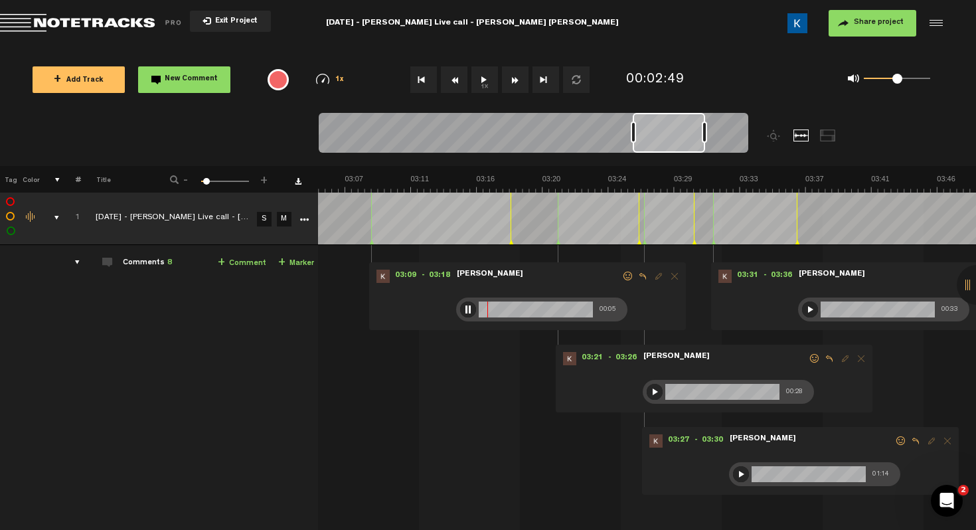
scroll to position [0, 2868]
click at [461, 309] on div at bounding box center [468, 309] width 16 height 16
click at [647, 390] on div at bounding box center [655, 392] width 16 height 16
click at [647, 392] on div at bounding box center [655, 392] width 16 height 16
click at [733, 469] on div at bounding box center [741, 474] width 16 height 16
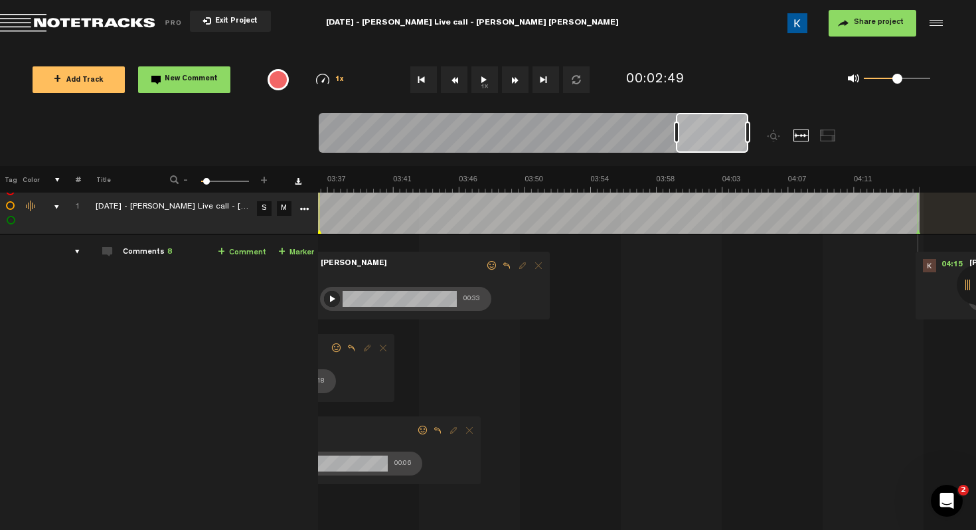
scroll to position [0, 3266]
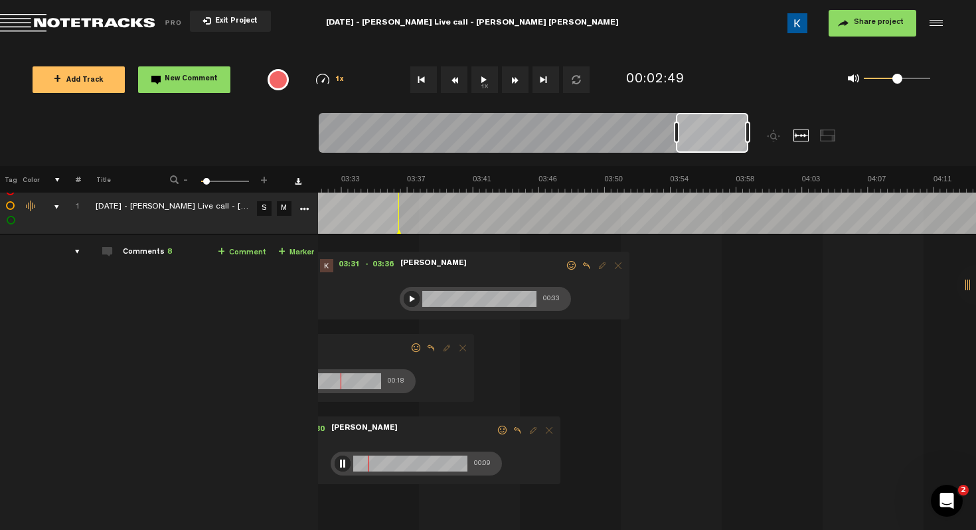
click at [335, 460] on div at bounding box center [343, 463] width 16 height 16
click at [404, 296] on div at bounding box center [412, 299] width 16 height 16
click at [404, 295] on div at bounding box center [412, 299] width 16 height 16
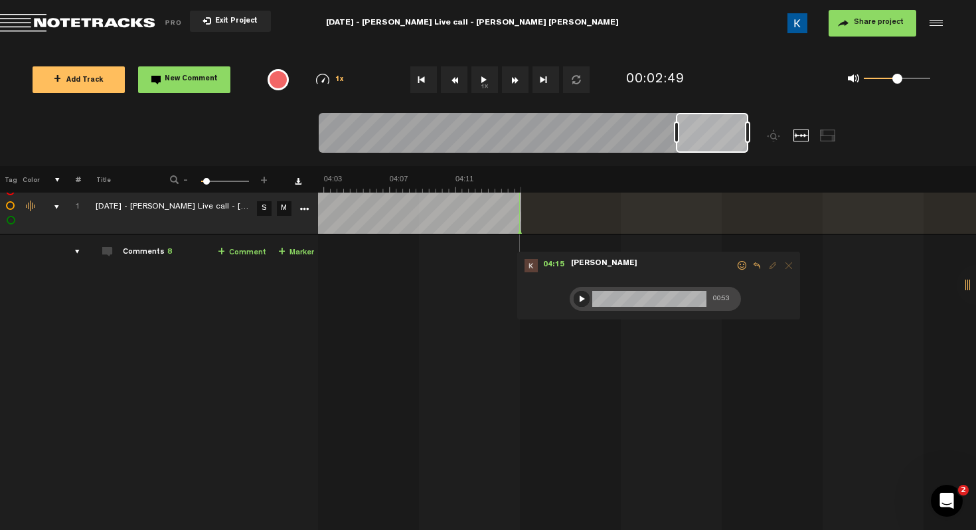
scroll to position [0, 3921]
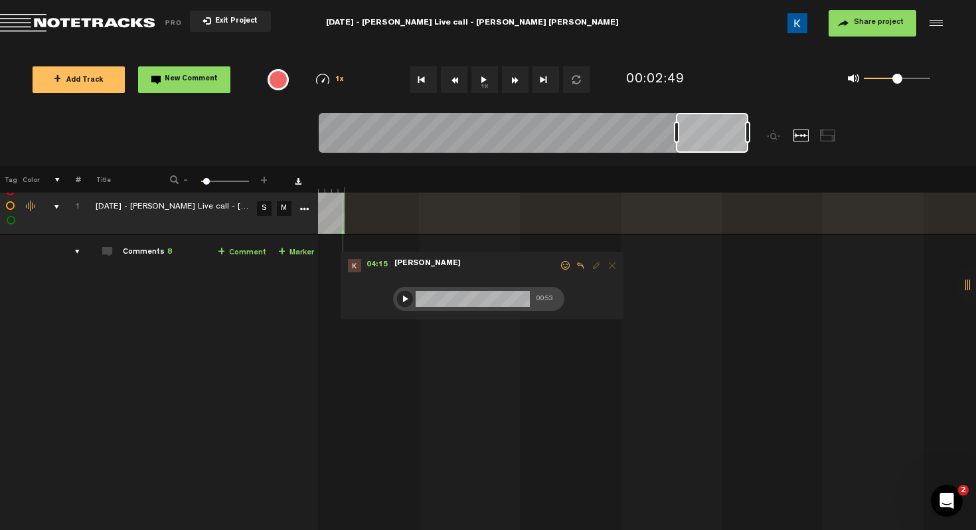
click at [397, 301] on div at bounding box center [405, 299] width 16 height 16
